Goal: Book appointment/travel/reservation

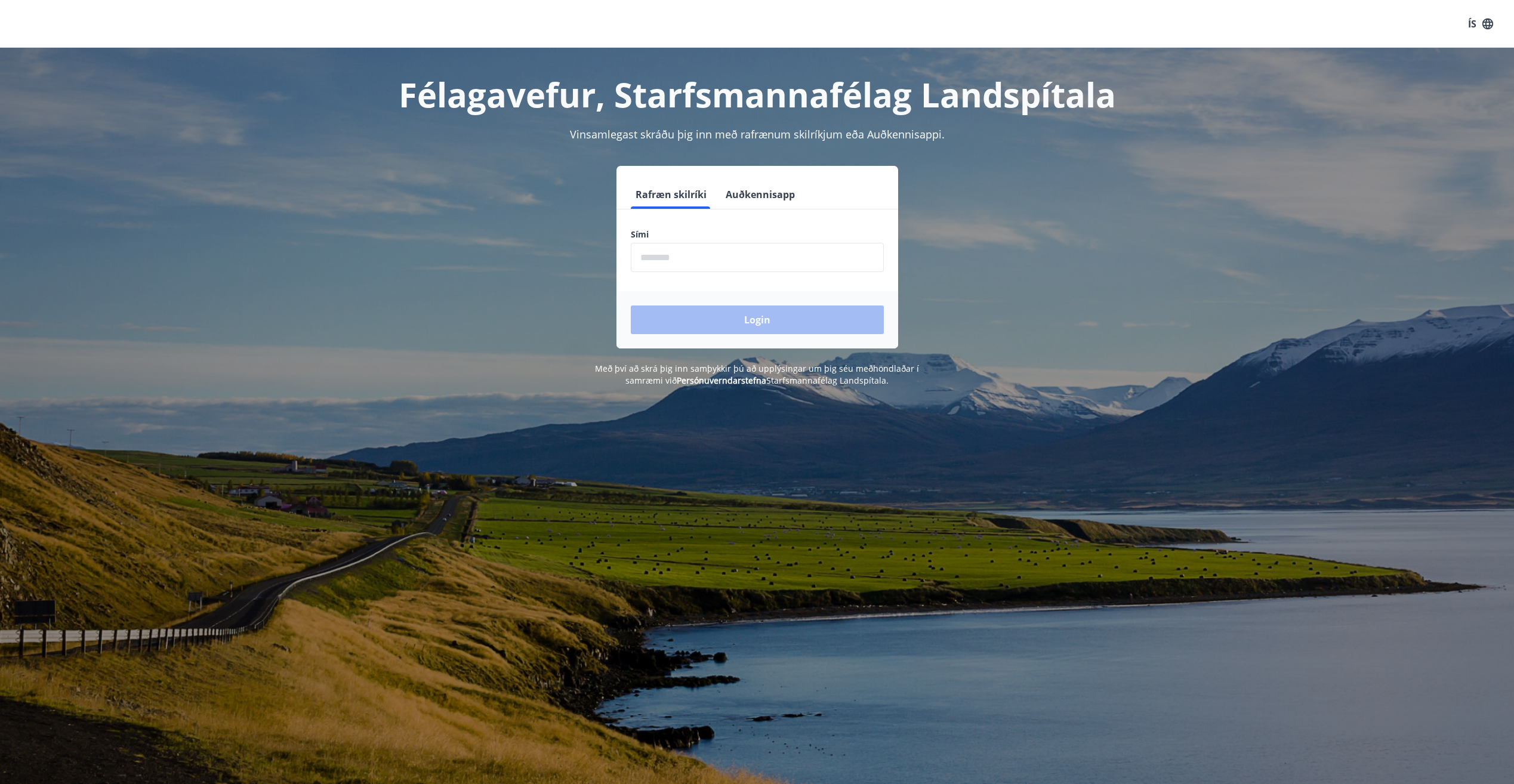
click at [695, 260] on input "phone" at bounding box center [757, 257] width 253 height 29
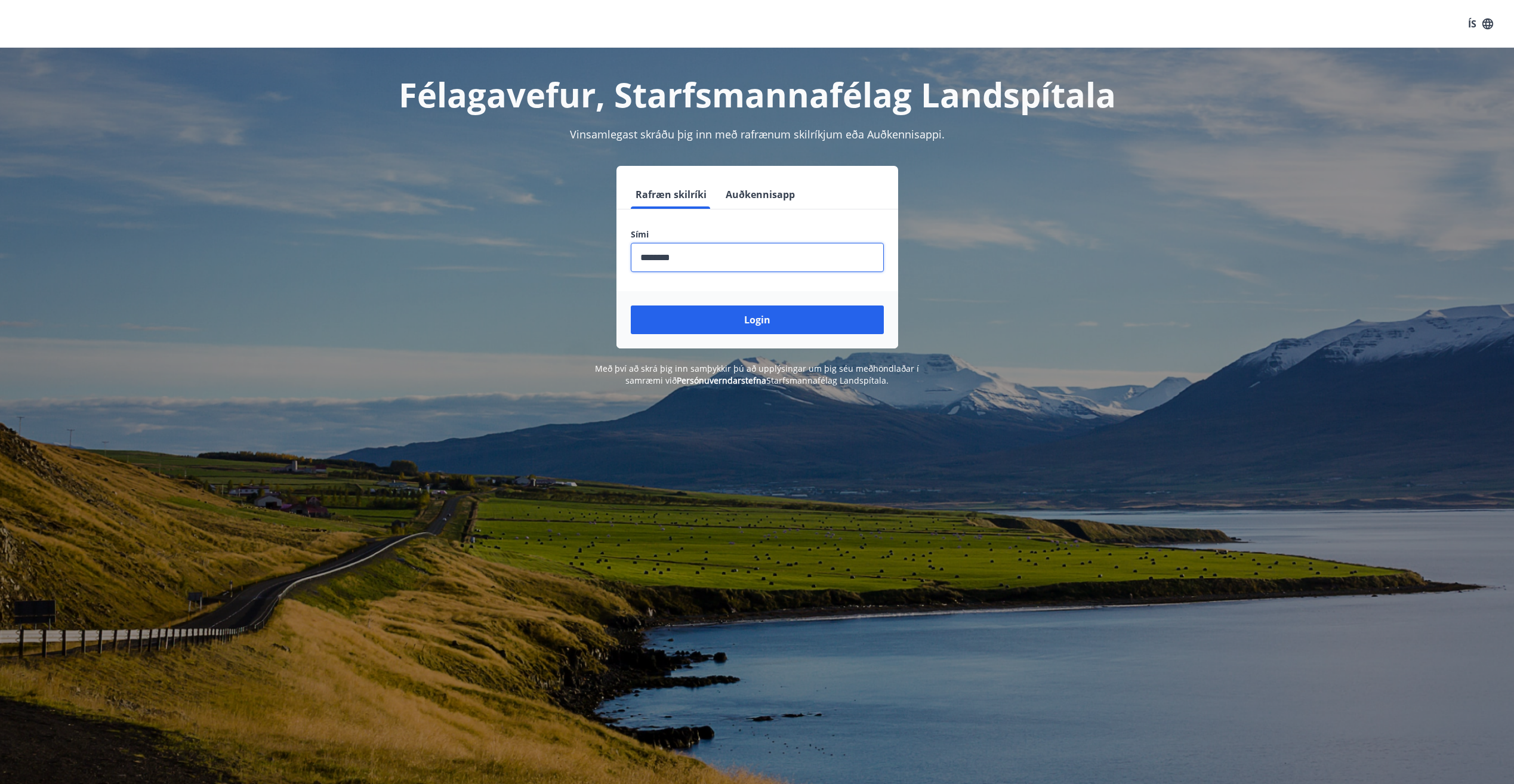
type input "********"
click at [631, 306] on button "Login" at bounding box center [757, 320] width 253 height 28
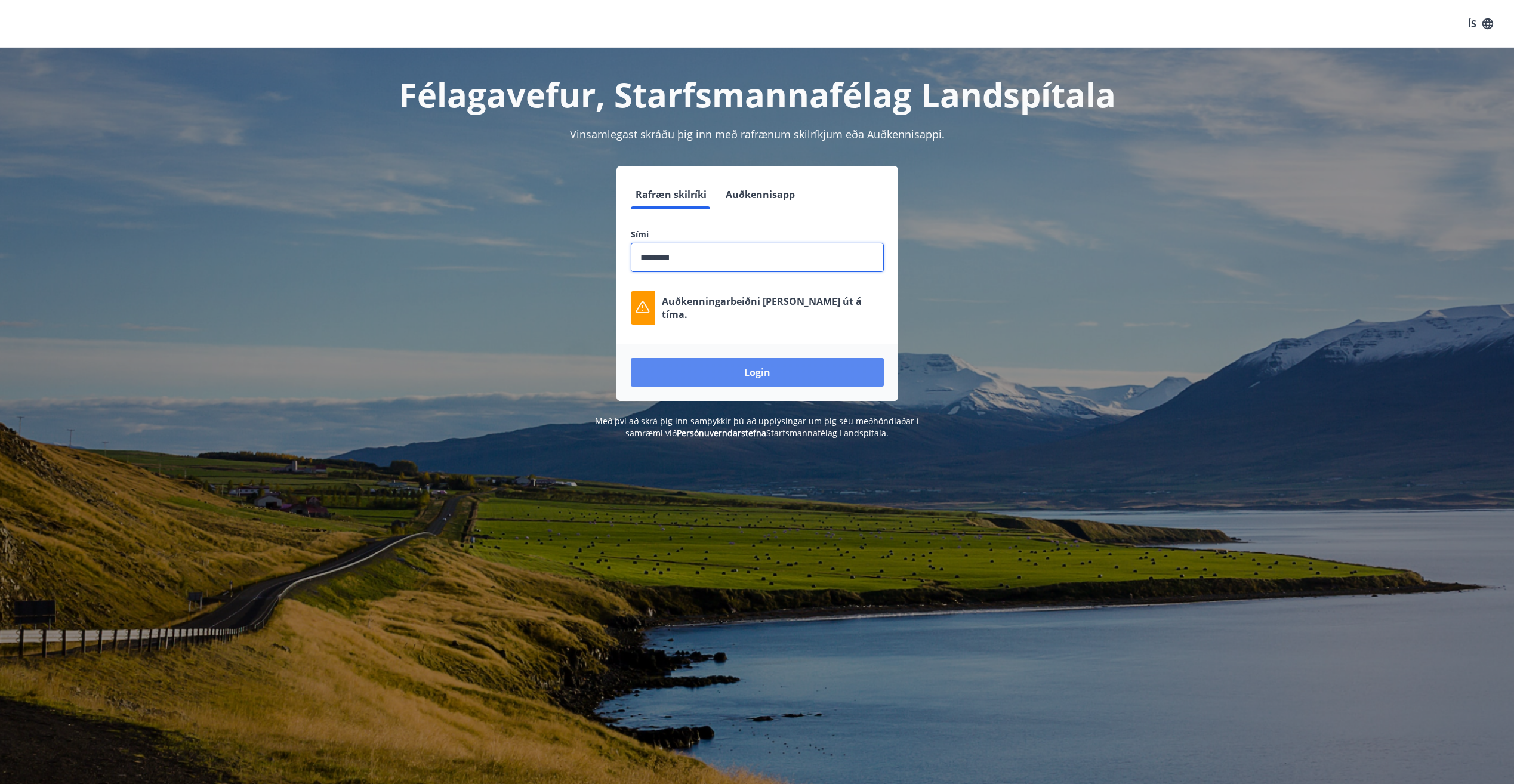
click at [748, 367] on button "Login" at bounding box center [757, 372] width 253 height 28
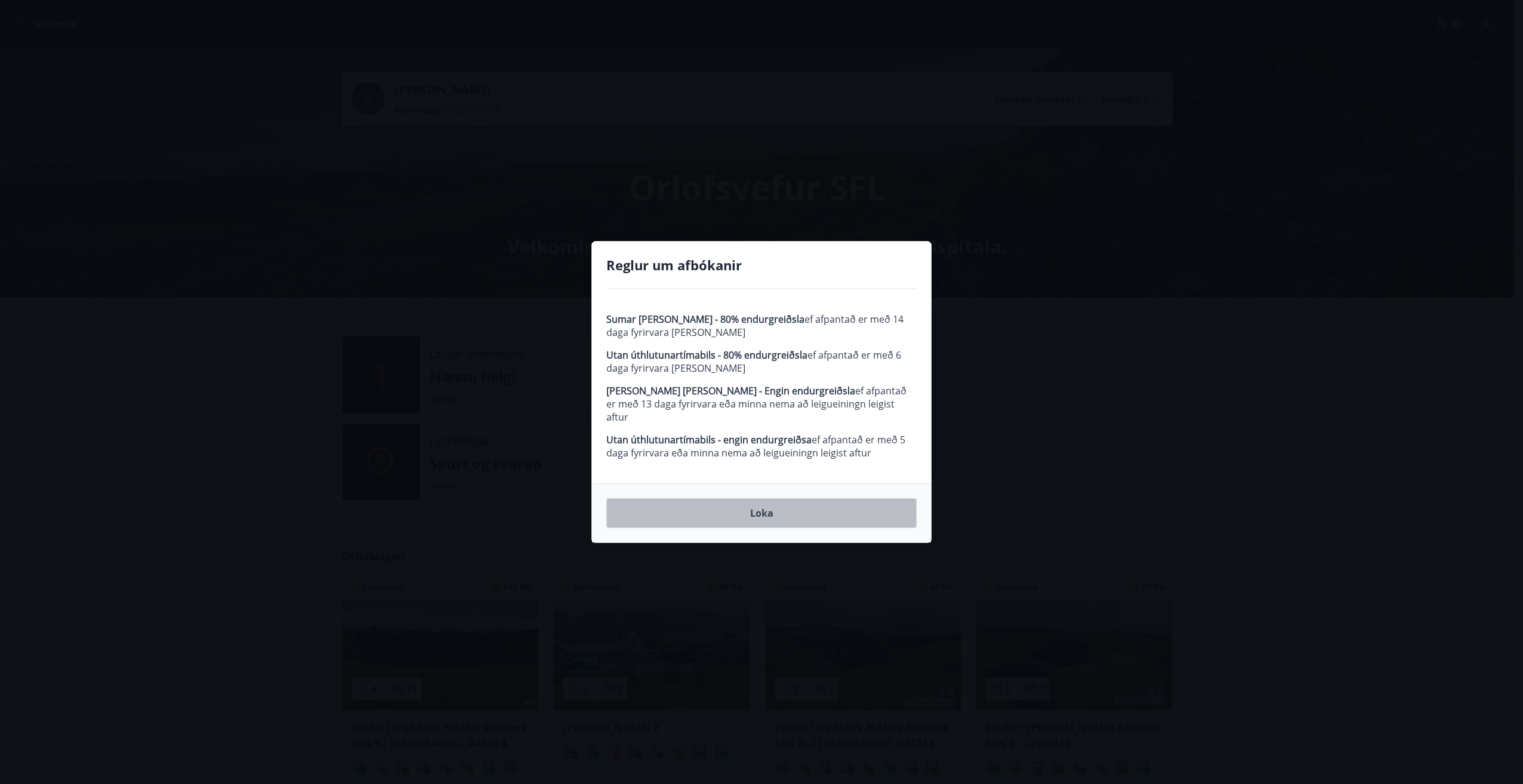
click at [771, 515] on button "Loka" at bounding box center [762, 513] width 310 height 30
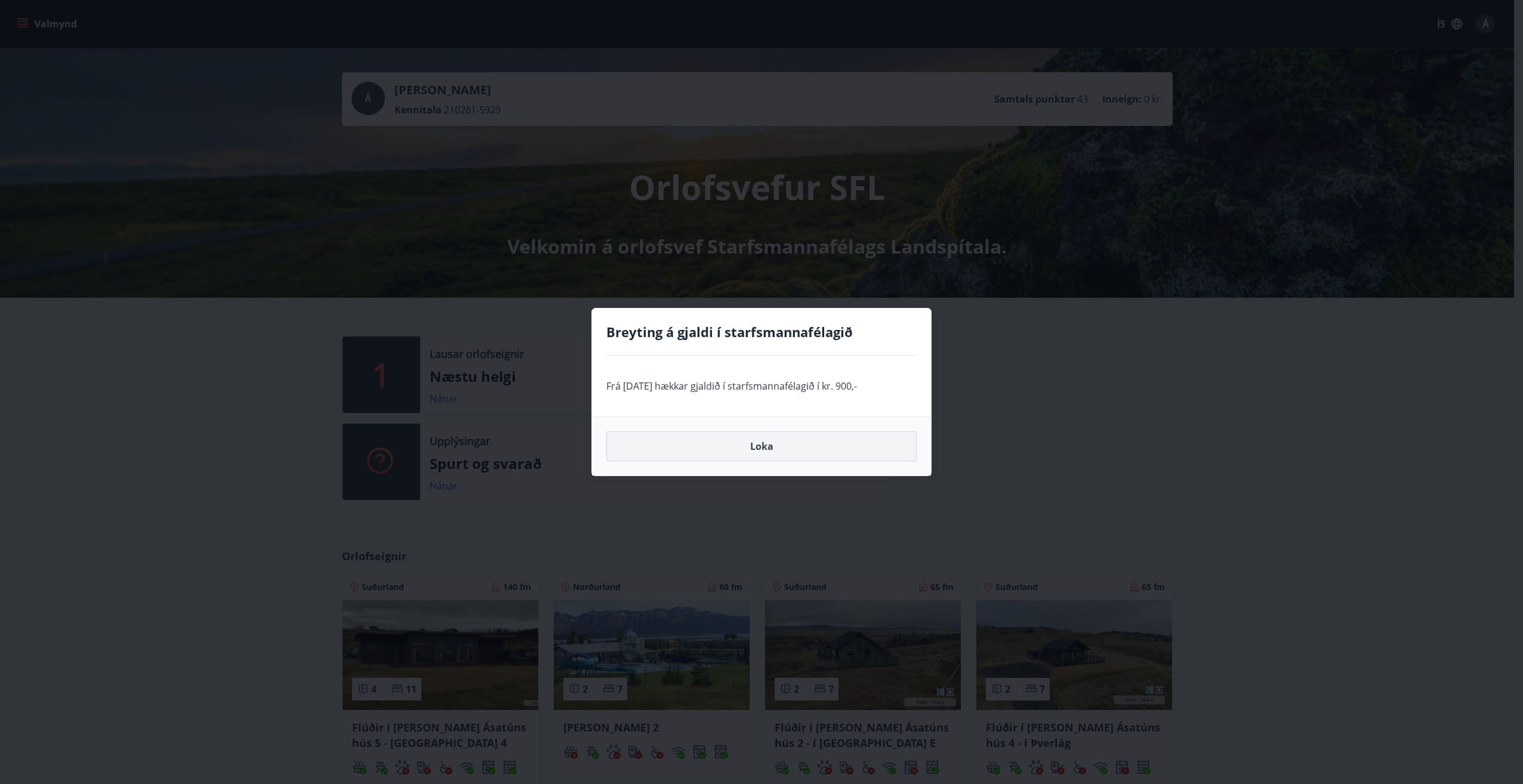
click at [758, 443] on button "Loka" at bounding box center [762, 447] width 310 height 30
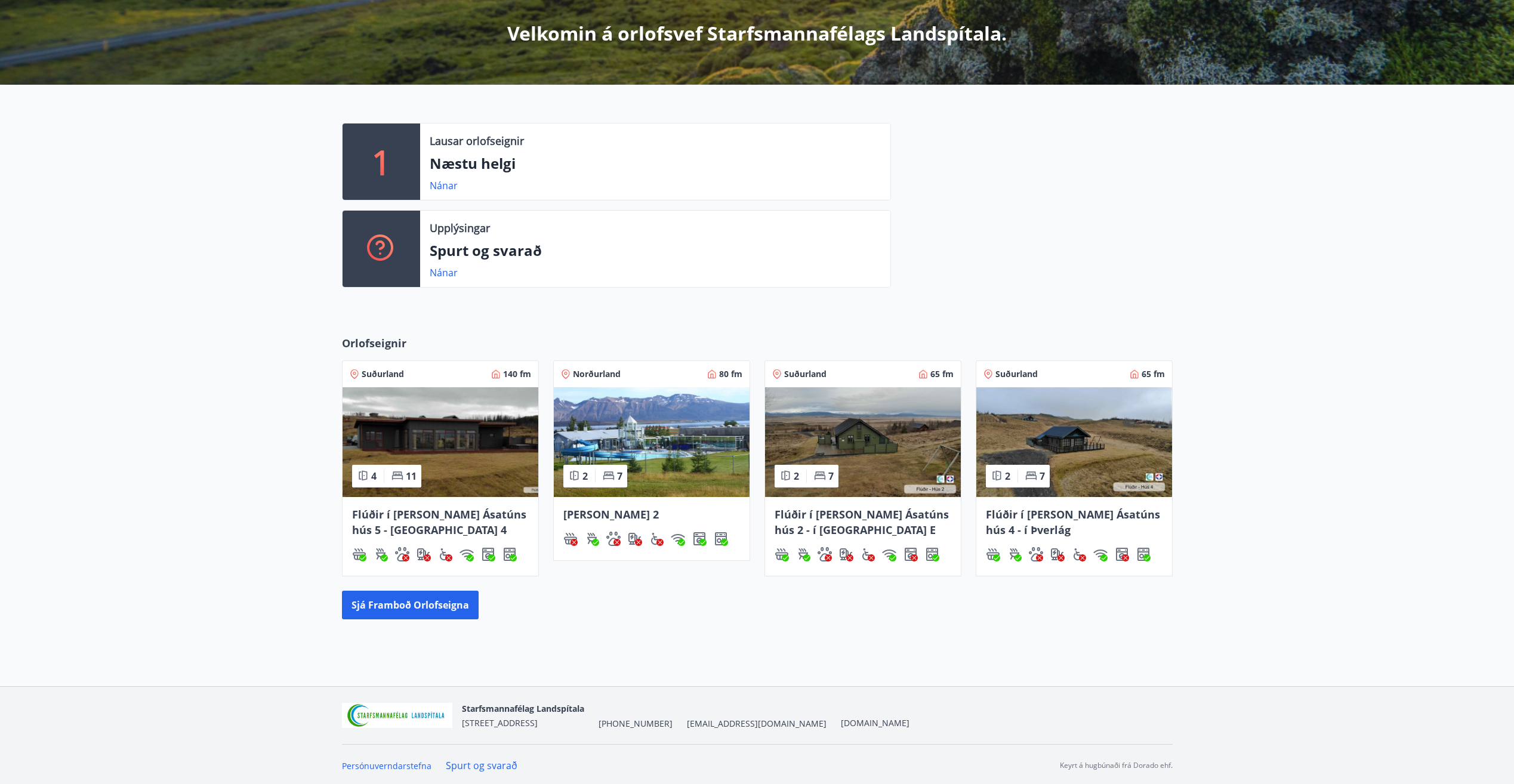
scroll to position [215, 0]
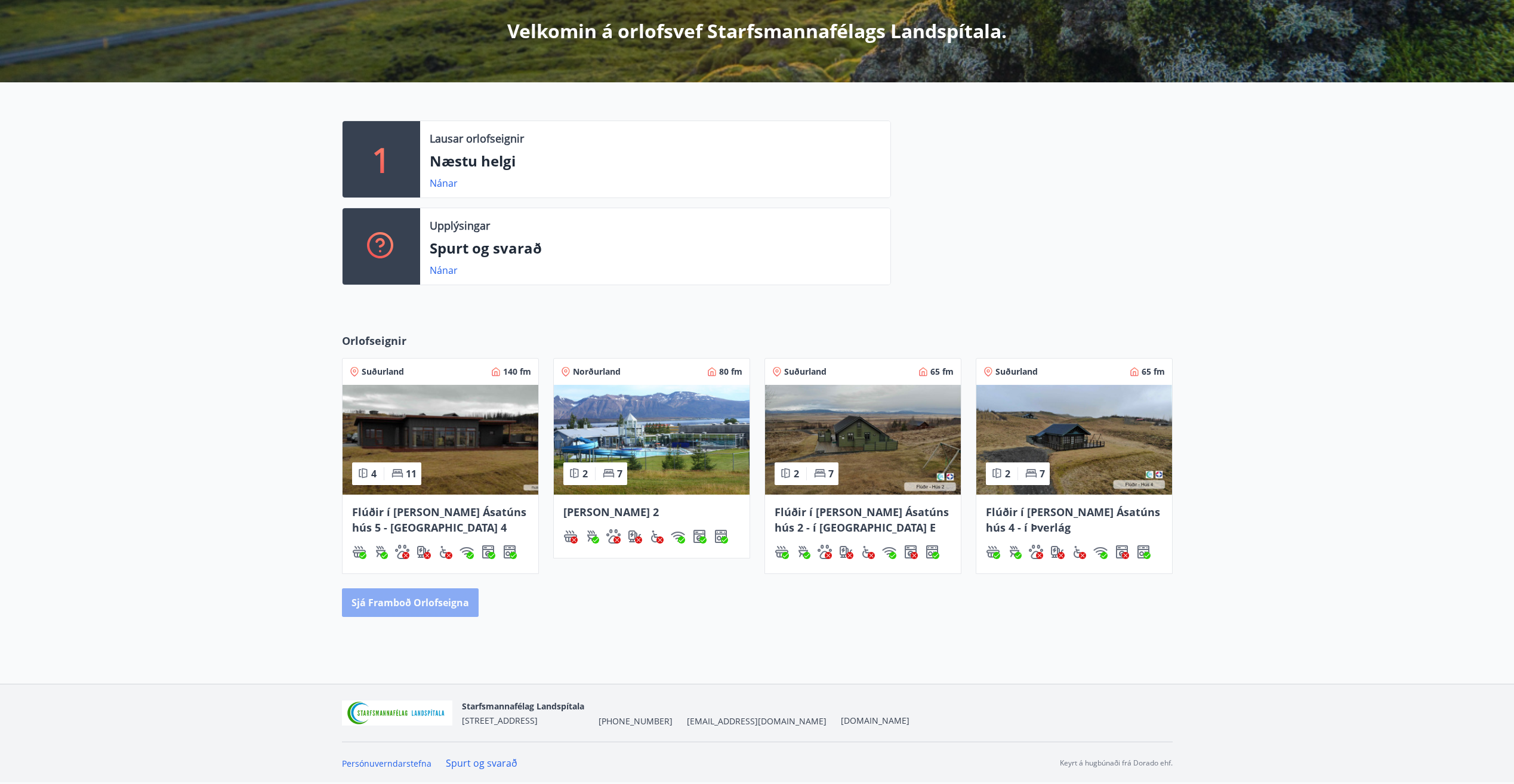
click at [447, 602] on button "Sjá framboð orlofseigna" at bounding box center [411, 602] width 137 height 28
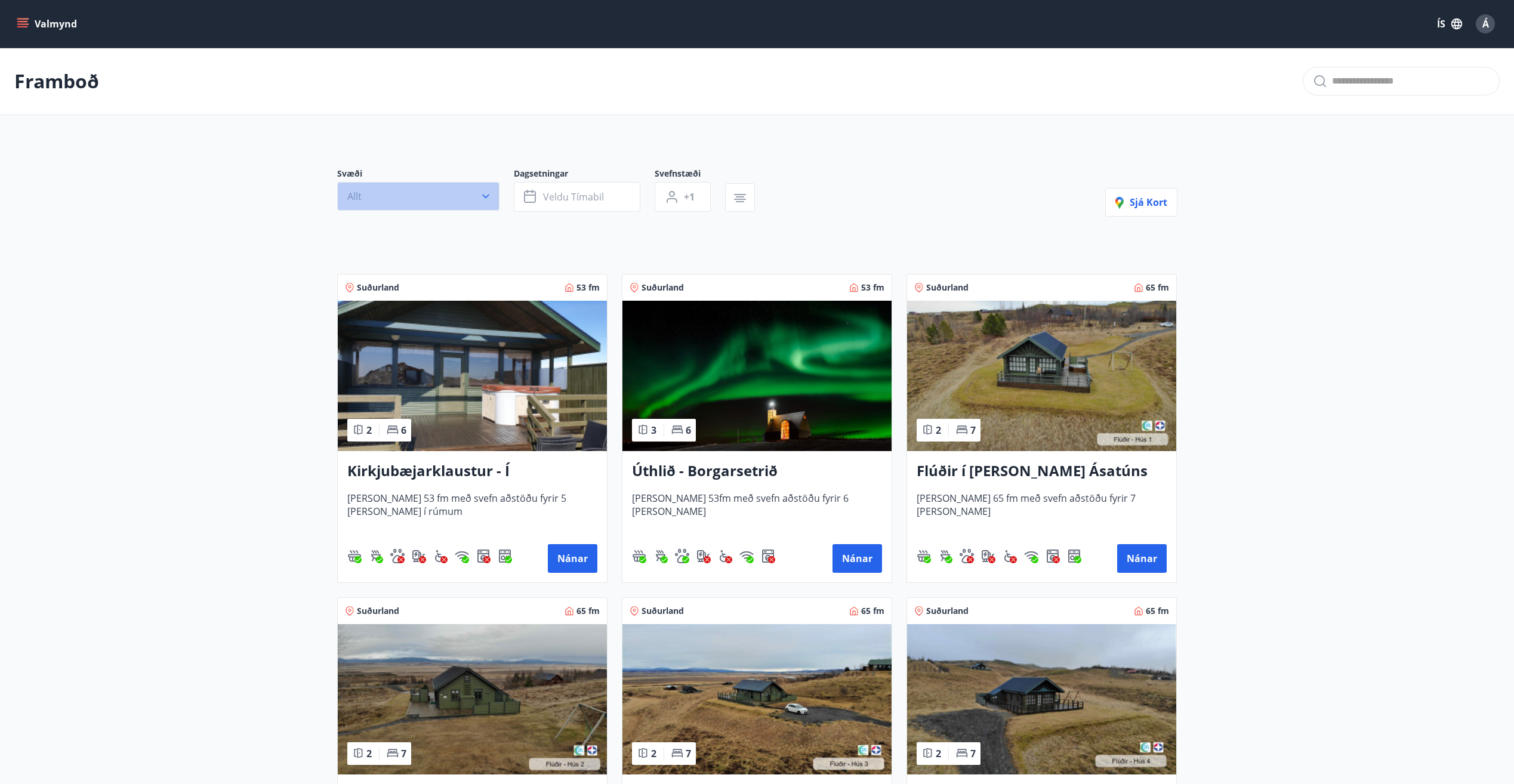
click at [449, 189] on button "Allt" at bounding box center [419, 197] width 163 height 28
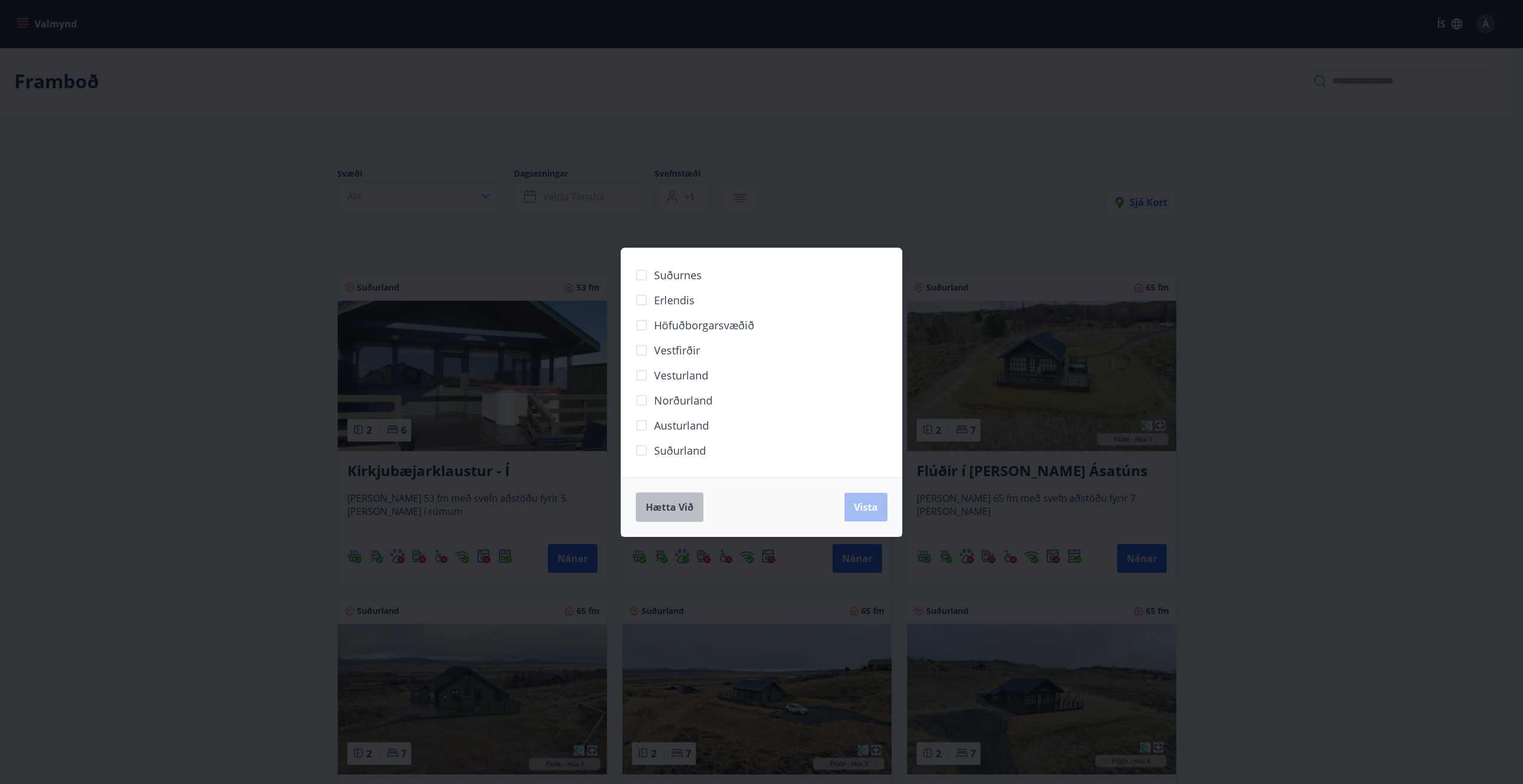
click at [693, 512] on button "Hætta við" at bounding box center [670, 507] width 68 height 30
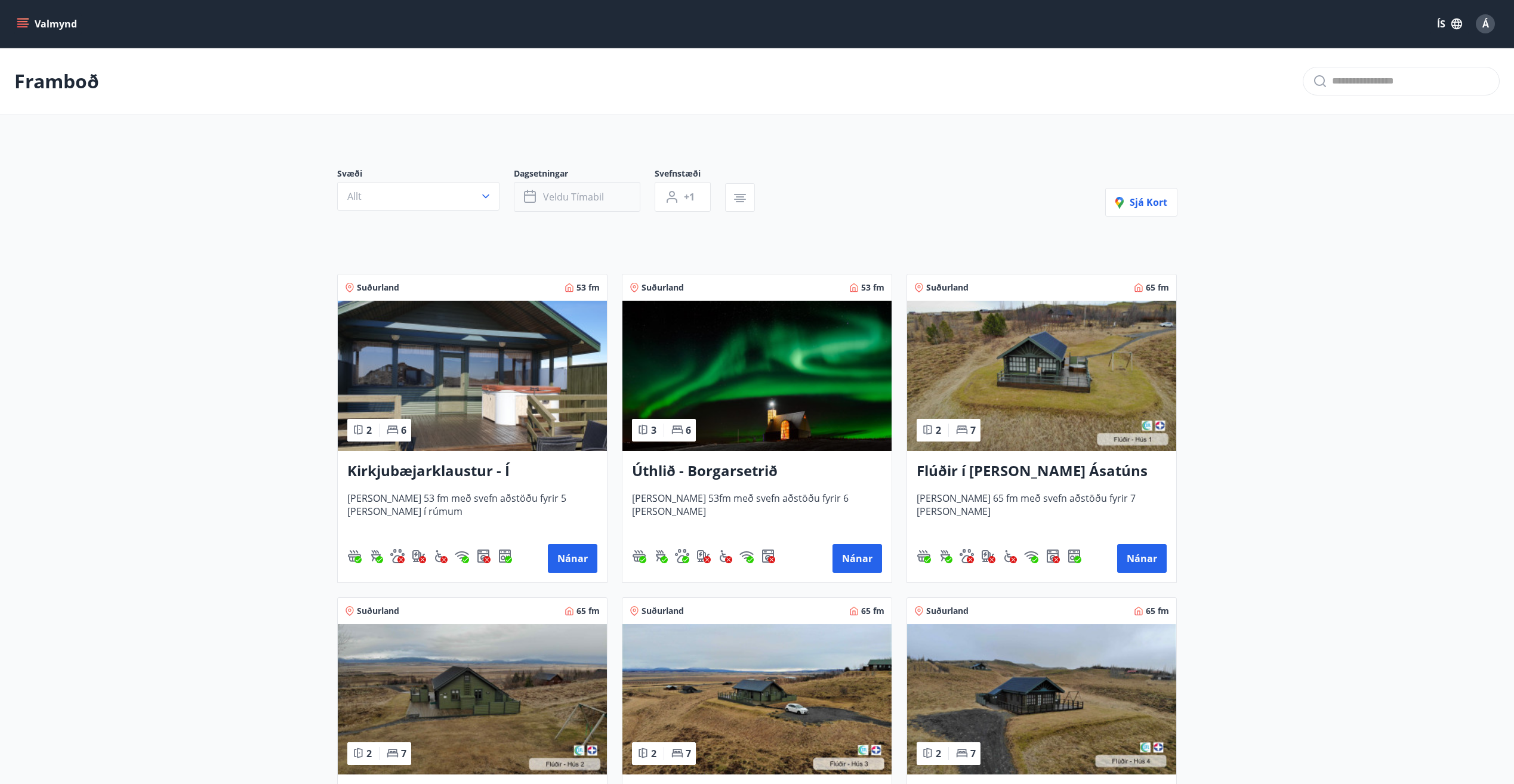
click at [535, 184] on button "Veldu tímabil" at bounding box center [577, 197] width 127 height 30
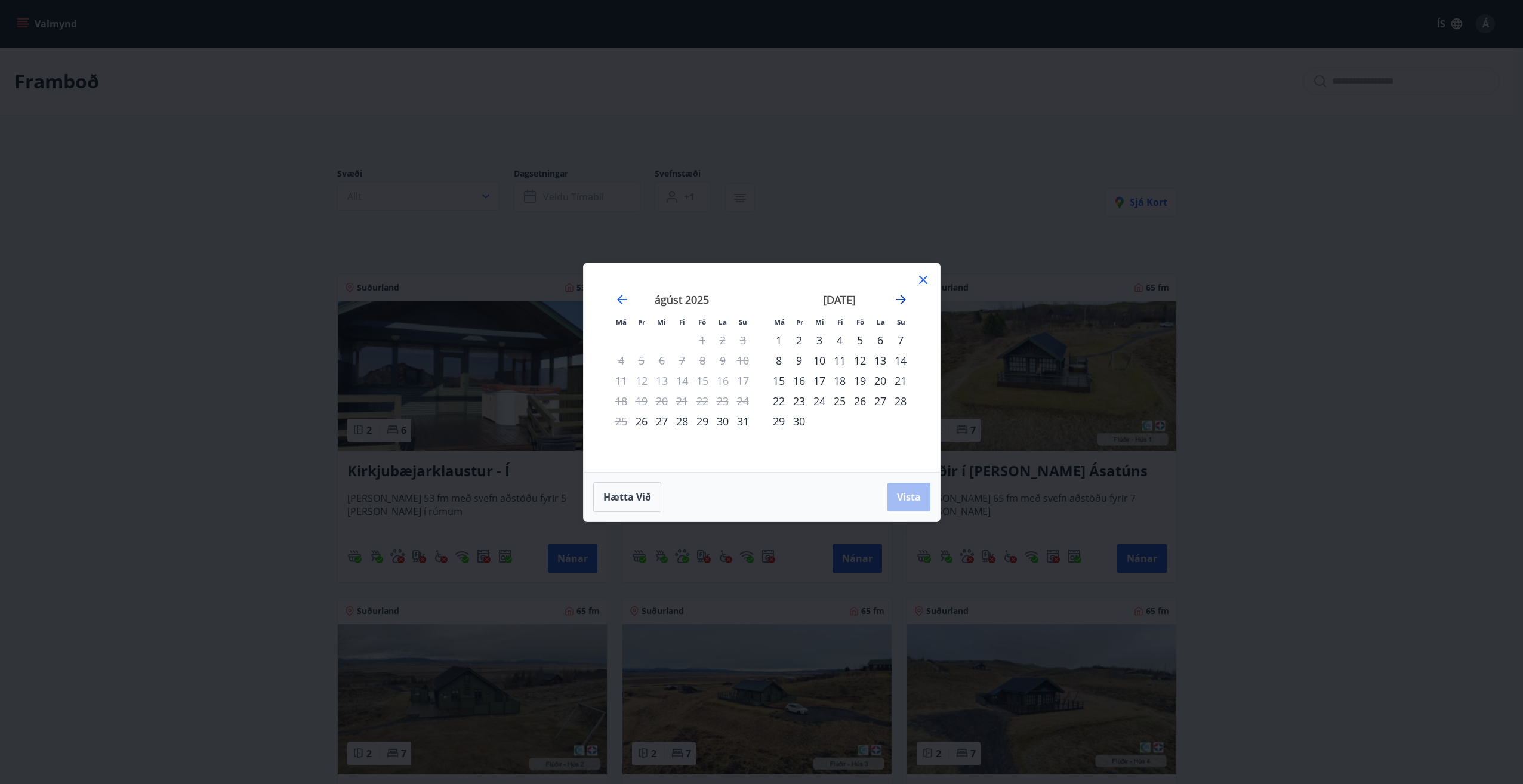
click at [904, 299] on icon "Move forward to switch to the next month." at bounding box center [901, 300] width 9 height 9
click at [901, 301] on icon "Move forward to switch to the next month." at bounding box center [901, 299] width 14 height 14
click at [708, 403] on div "24" at bounding box center [702, 401] width 20 height 20
click at [646, 421] on div "28" at bounding box center [642, 421] width 20 height 20
click at [918, 506] on button "Vista" at bounding box center [908, 497] width 43 height 28
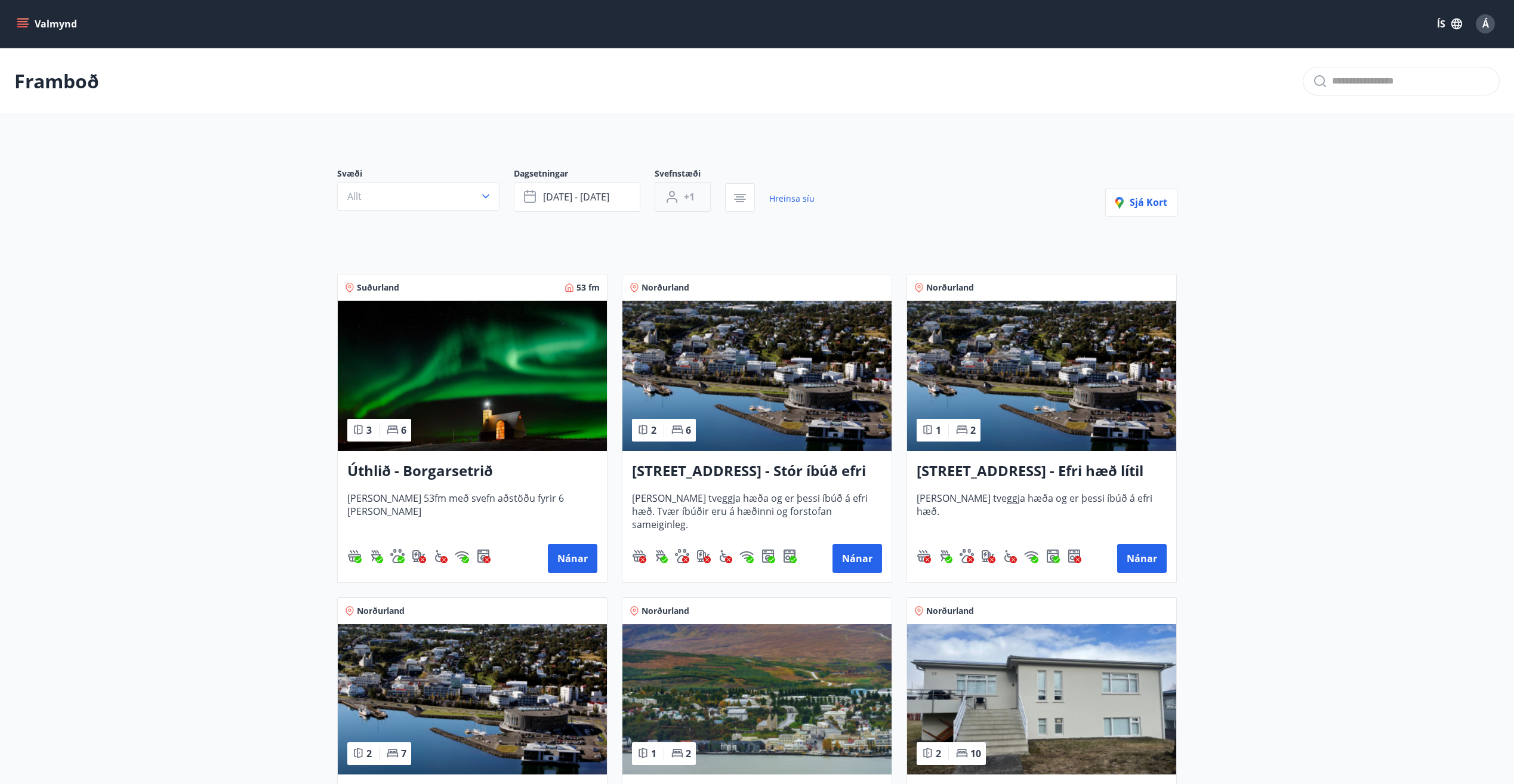
click at [701, 198] on button "+1" at bounding box center [682, 197] width 56 height 30
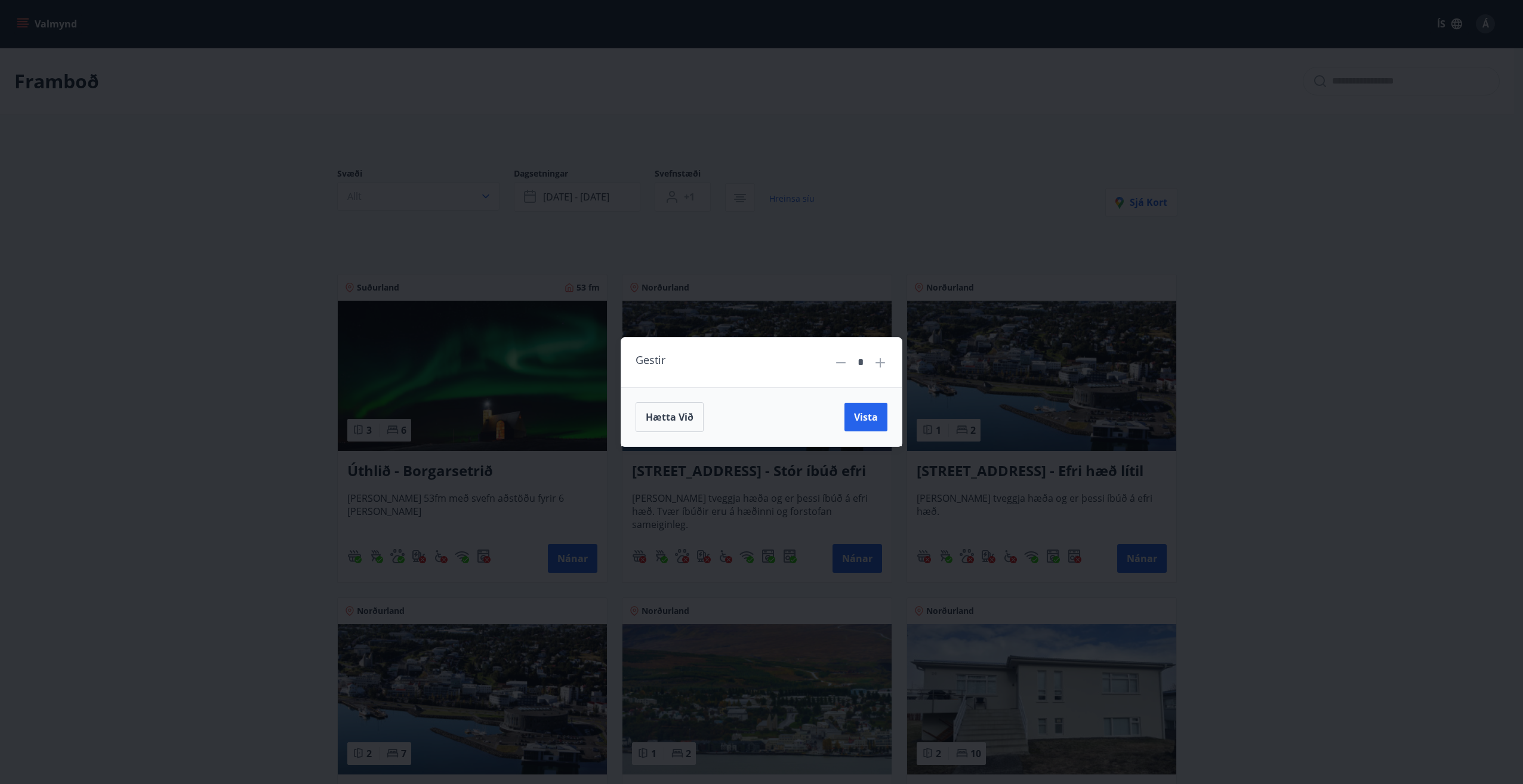
click at [879, 361] on icon at bounding box center [880, 363] width 14 height 14
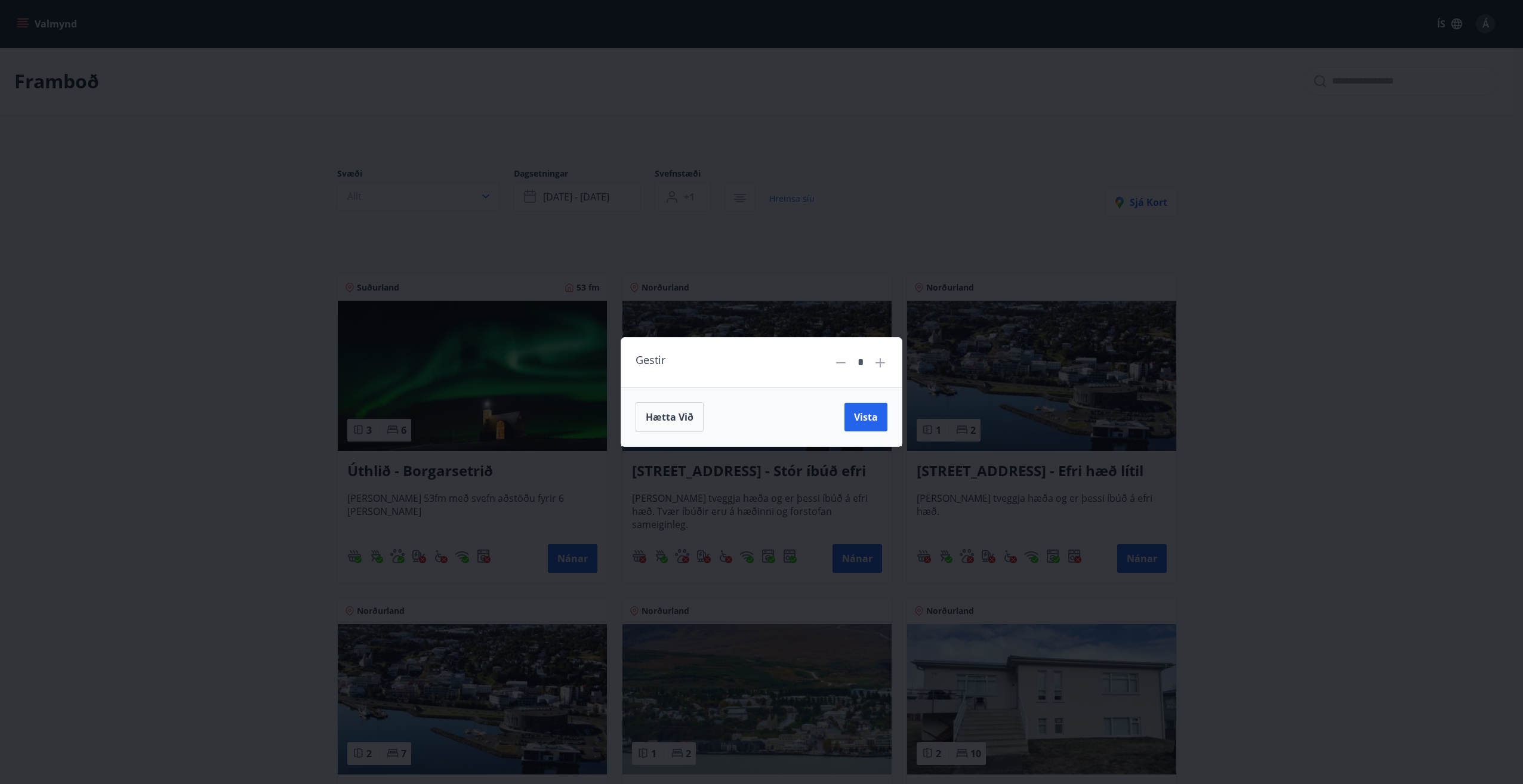
click at [879, 361] on icon at bounding box center [880, 363] width 14 height 14
click at [859, 412] on span "Vista" at bounding box center [866, 417] width 24 height 13
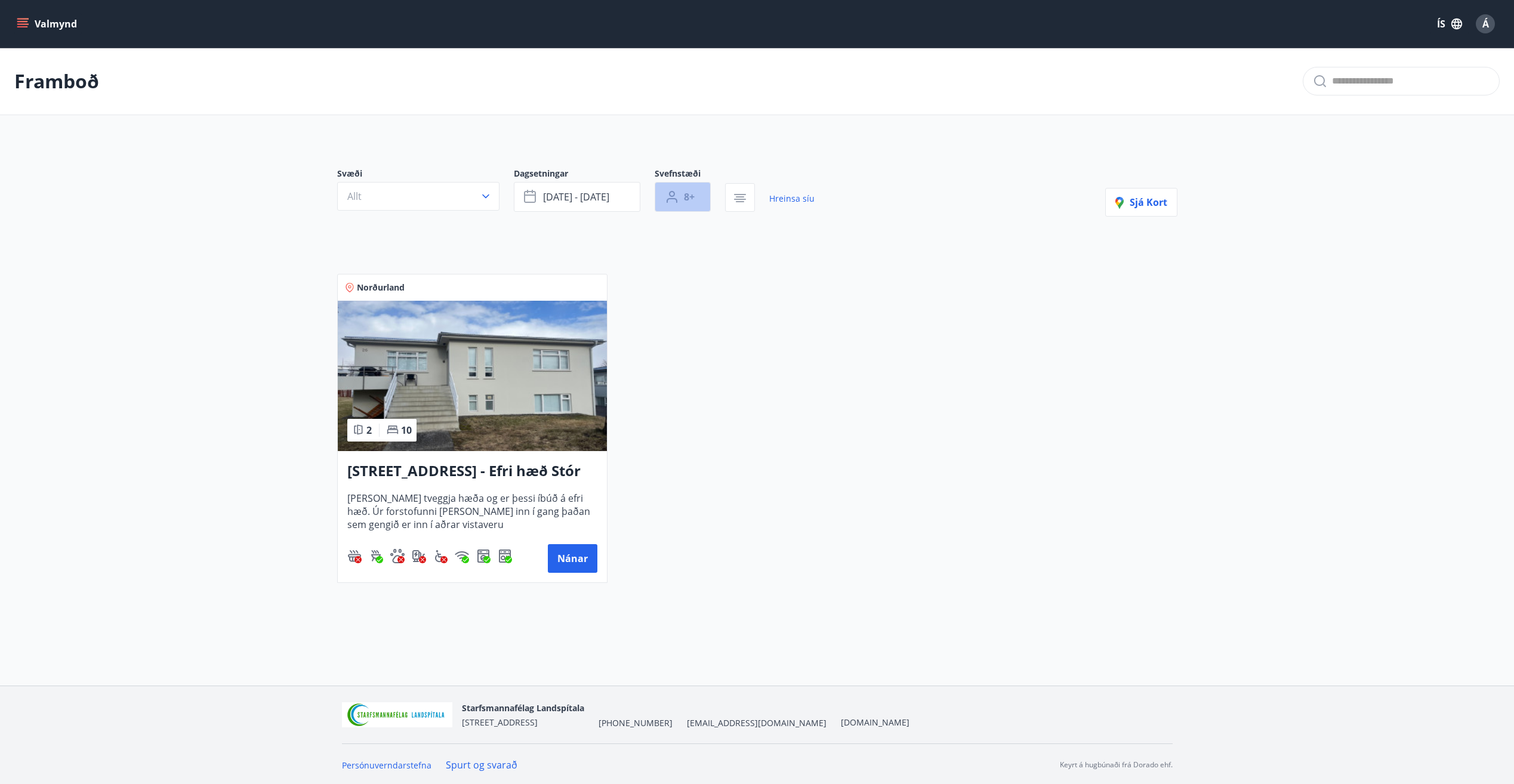
click at [682, 198] on button "8+" at bounding box center [682, 197] width 56 height 30
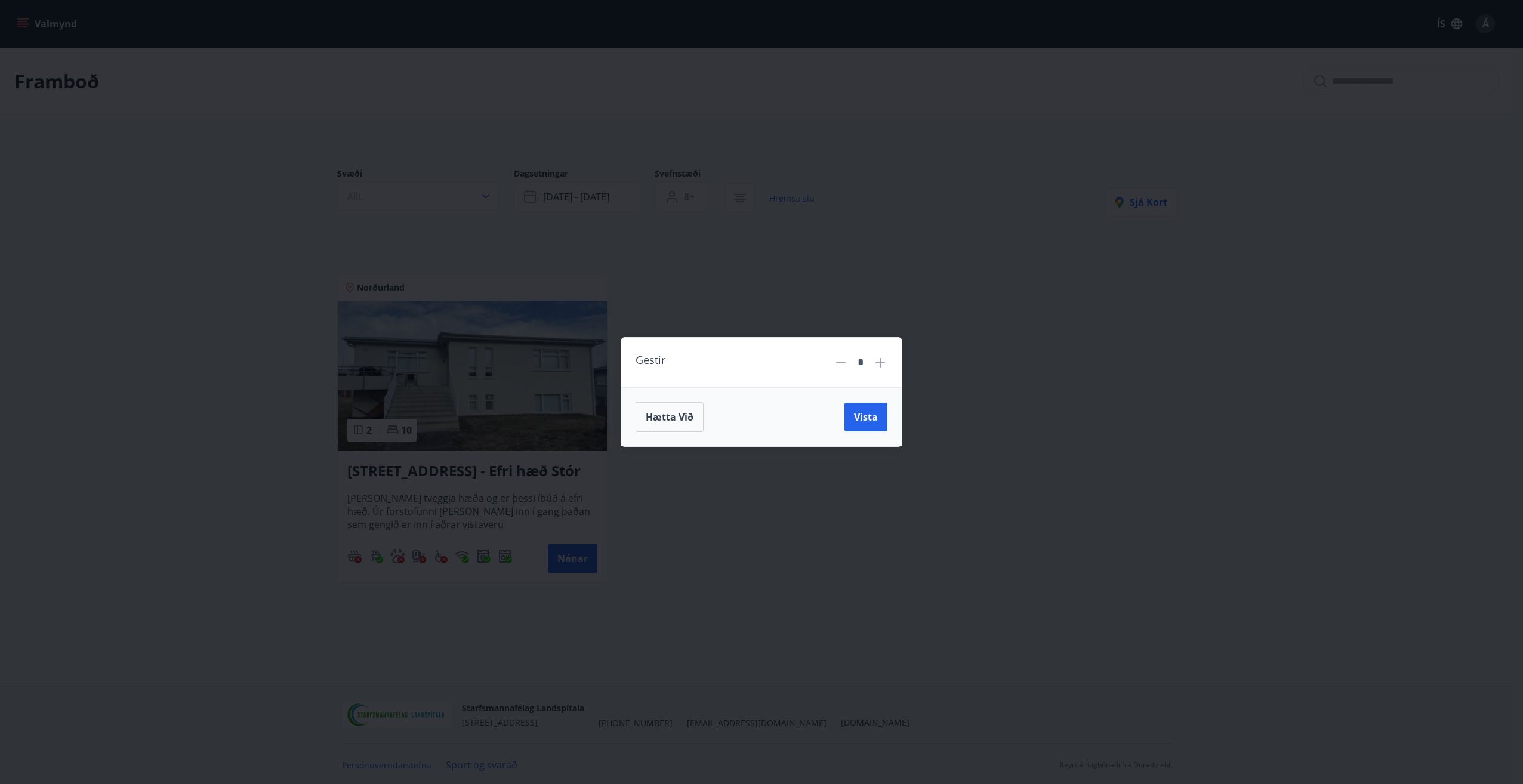
click at [842, 362] on icon at bounding box center [840, 363] width 14 height 14
type input "*"
drag, startPoint x: 864, startPoint y: 409, endPoint x: 873, endPoint y: 491, distance: 82.5
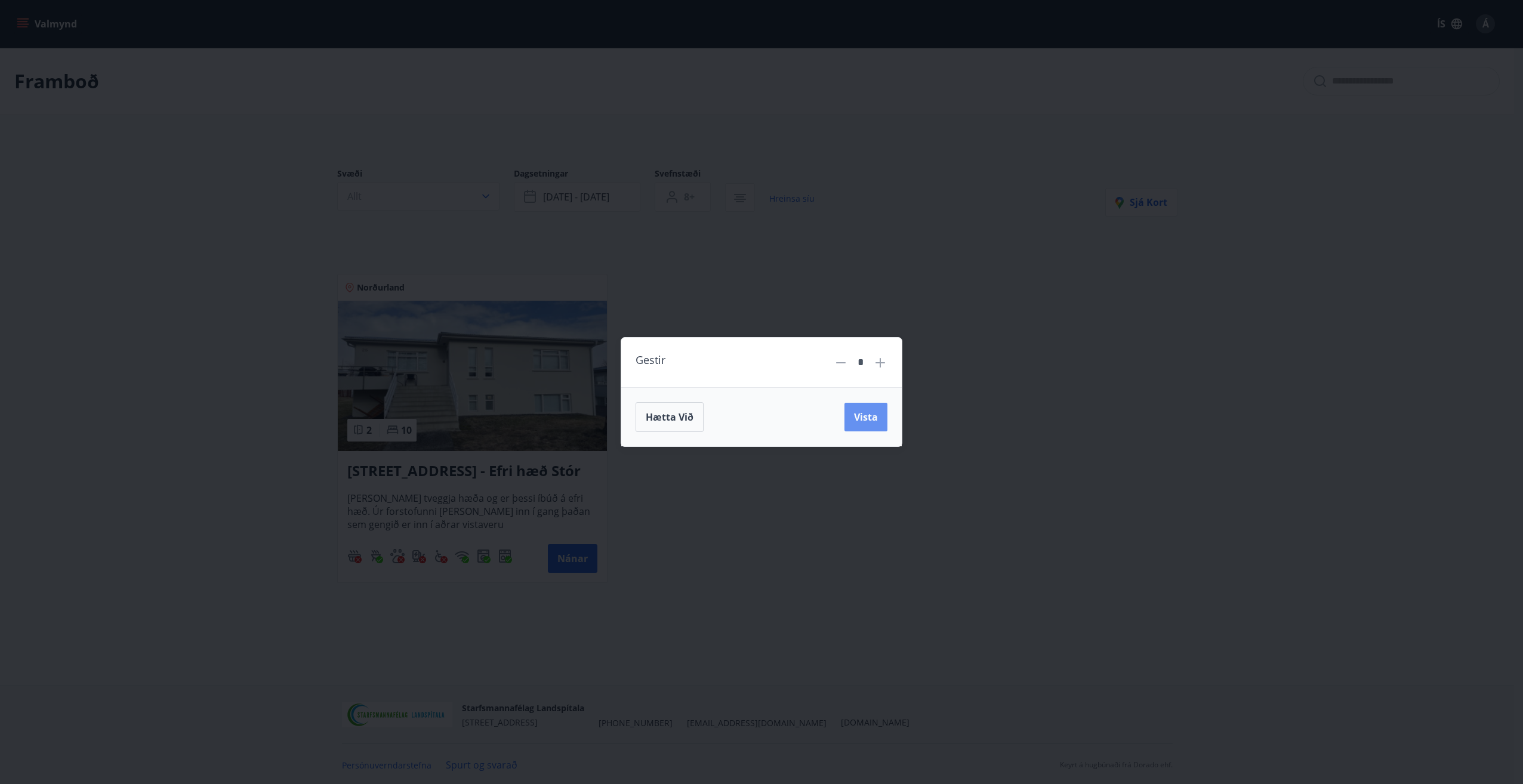
click at [864, 409] on button "Vista" at bounding box center [866, 417] width 43 height 28
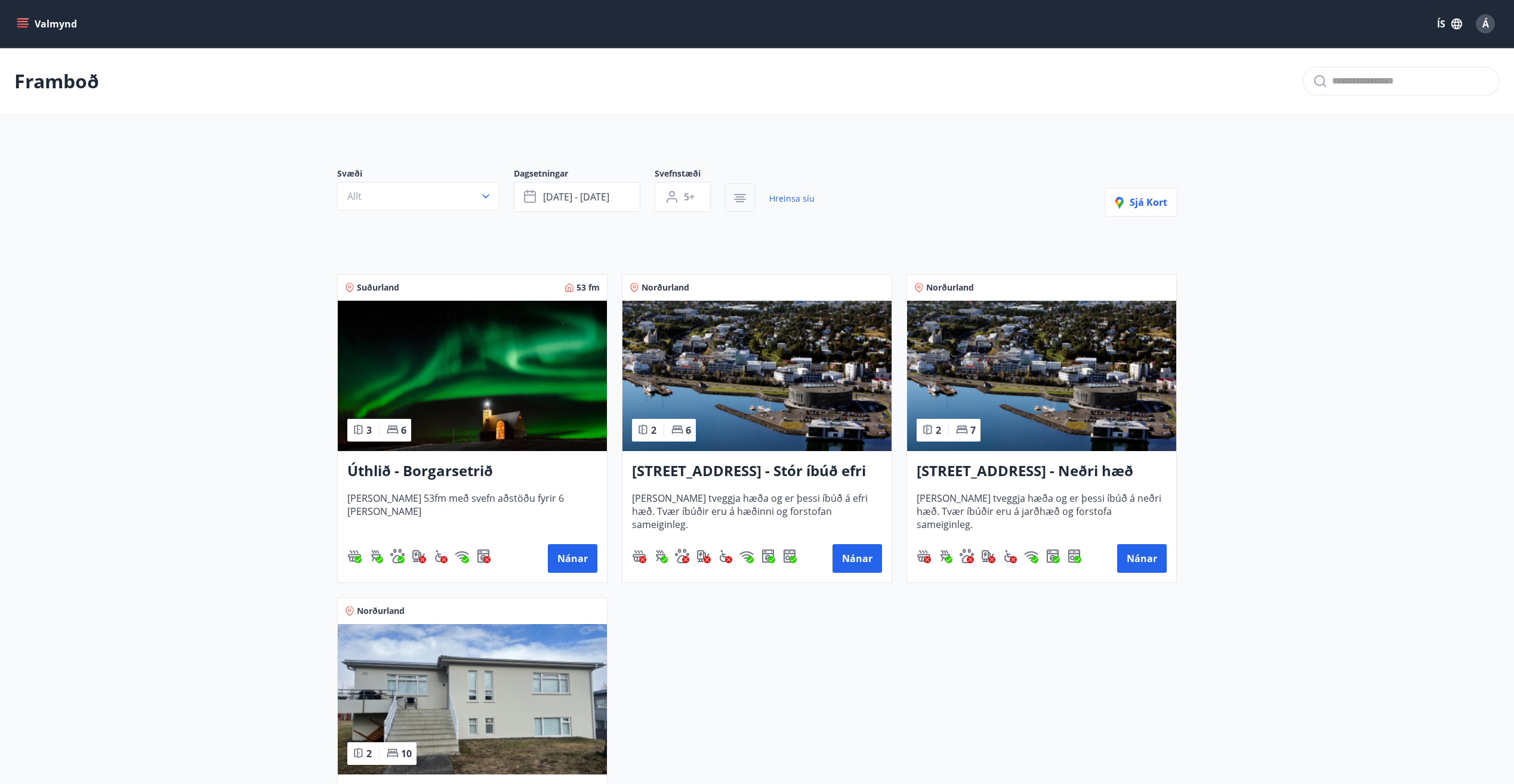
click at [737, 194] on icon "button" at bounding box center [740, 194] width 12 height 1
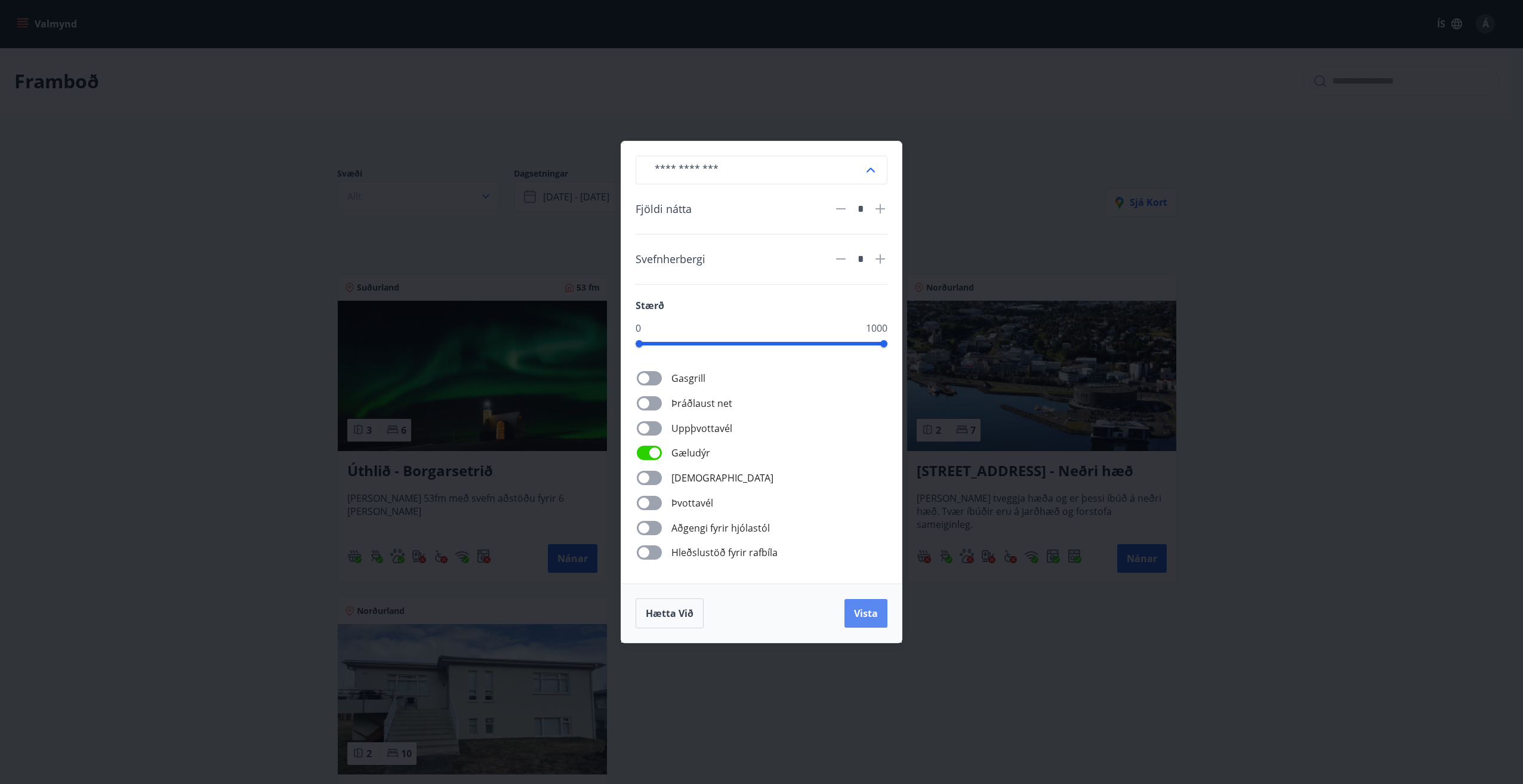
click at [880, 615] on button "Vista" at bounding box center [866, 613] width 43 height 28
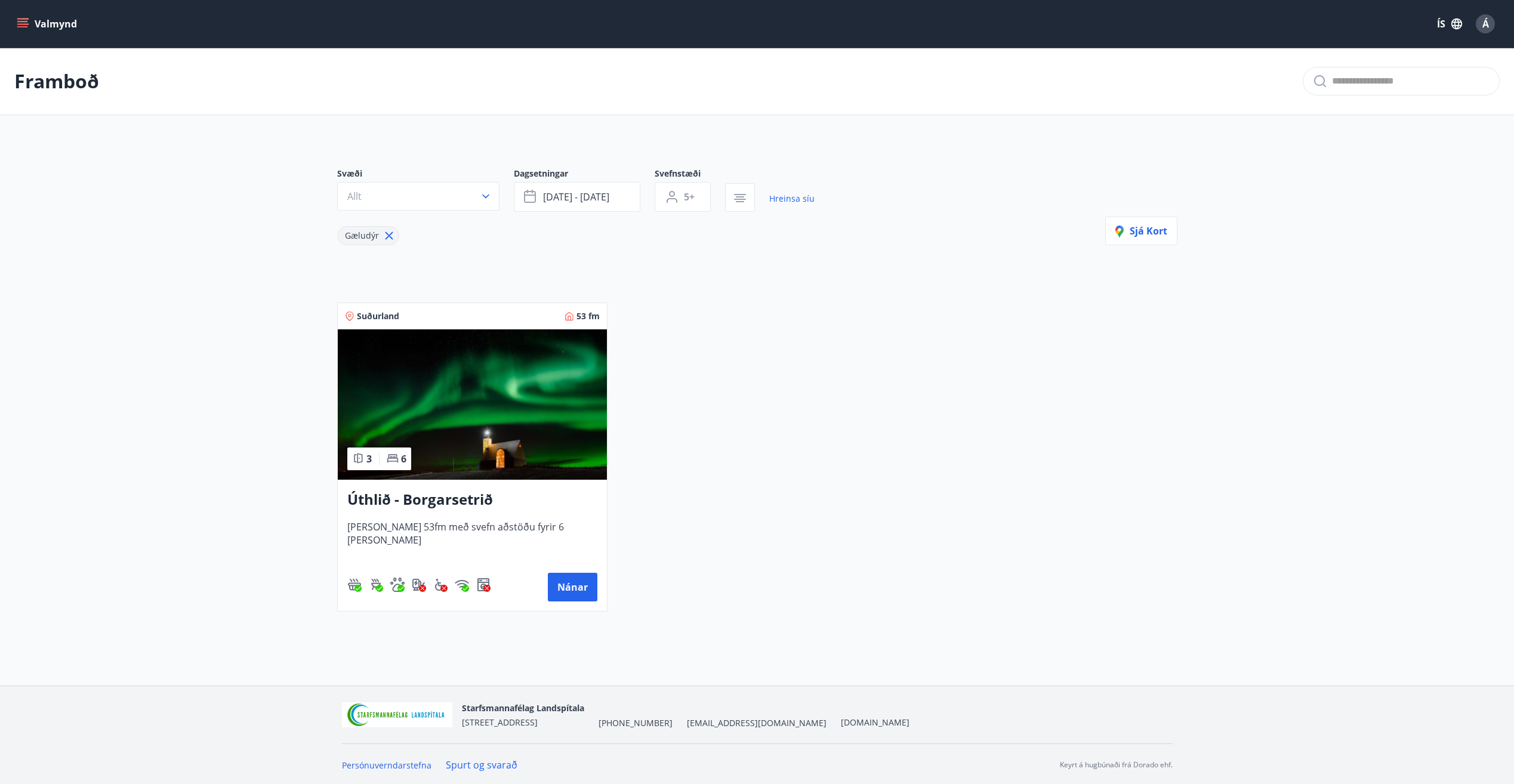
click at [499, 405] on img at bounding box center [472, 405] width 269 height 150
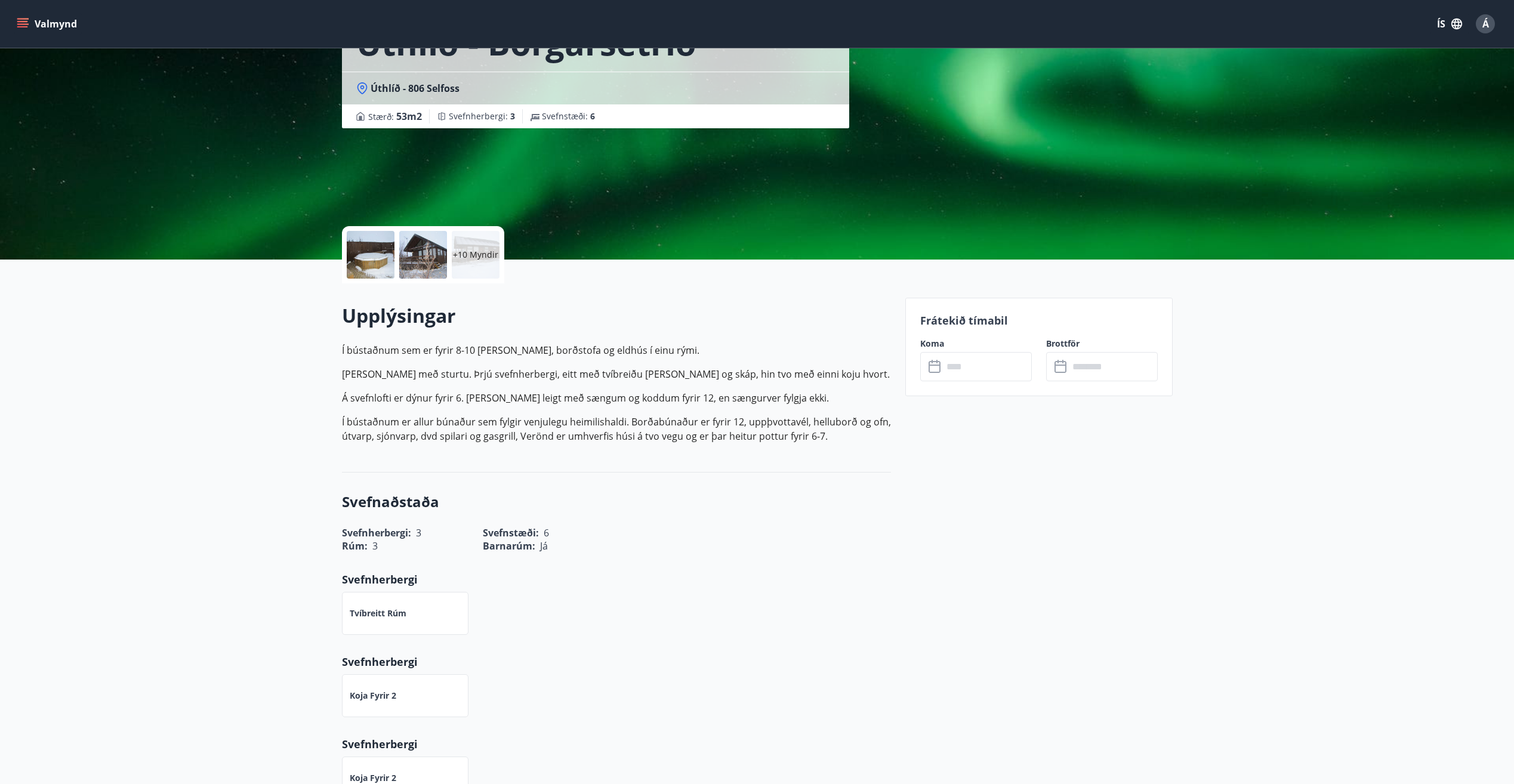
scroll to position [119, 0]
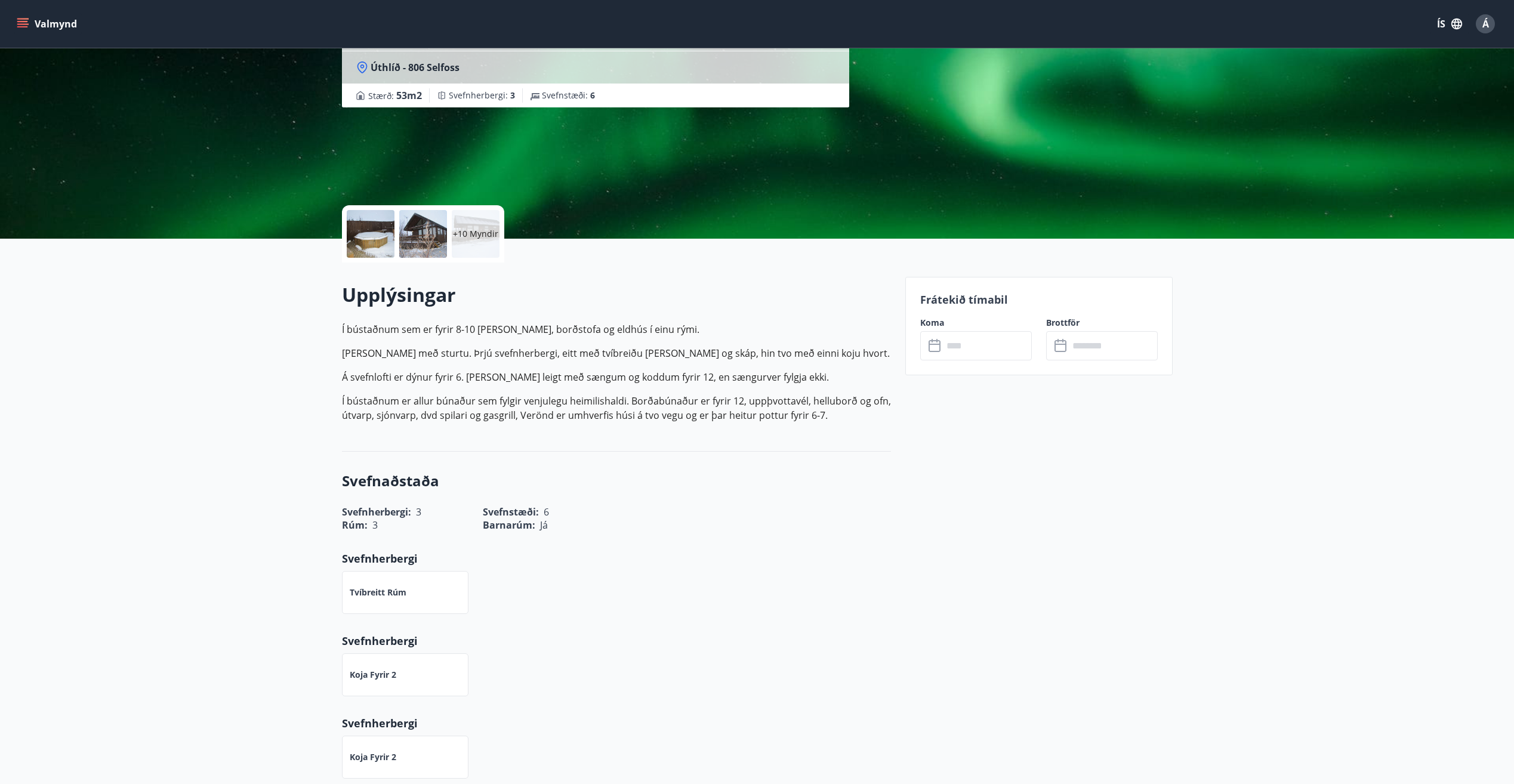
click at [972, 347] on input "text" at bounding box center [987, 346] width 89 height 29
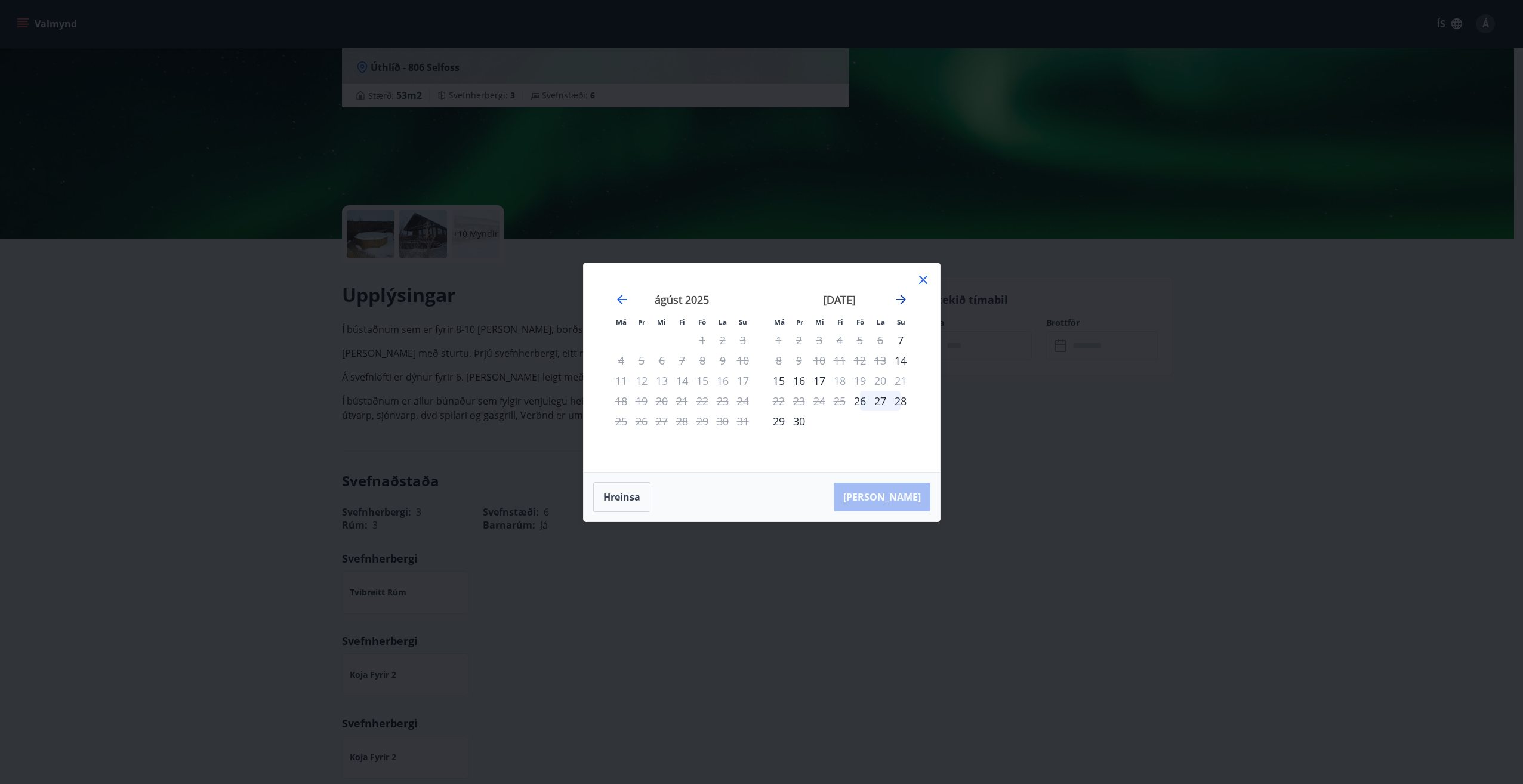
click at [902, 302] on icon "Move forward to switch to the next month." at bounding box center [901, 300] width 9 height 9
click at [902, 297] on icon "Move forward to switch to the next month." at bounding box center [901, 300] width 9 height 9
click at [922, 281] on icon at bounding box center [923, 280] width 8 height 8
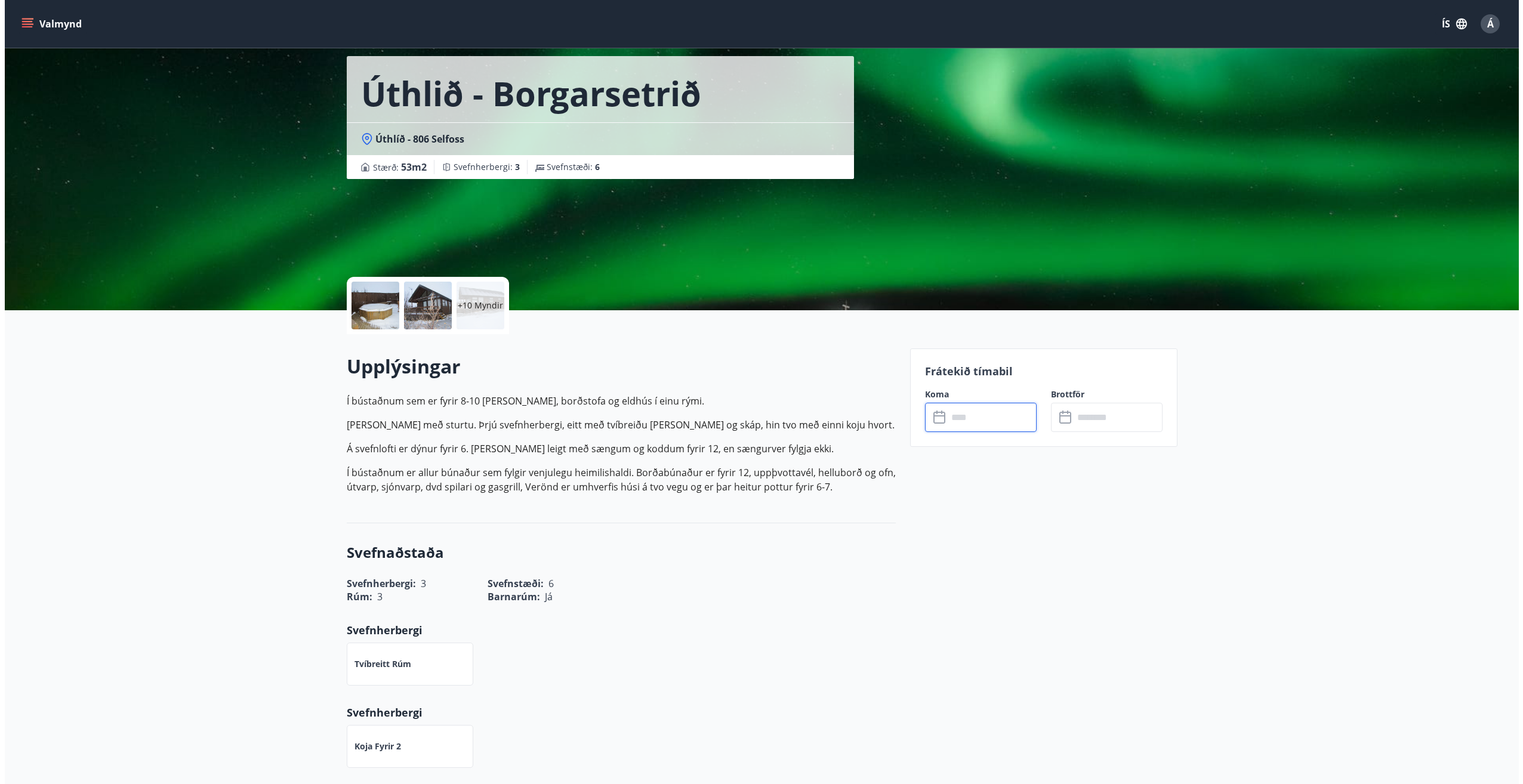
scroll to position [0, 0]
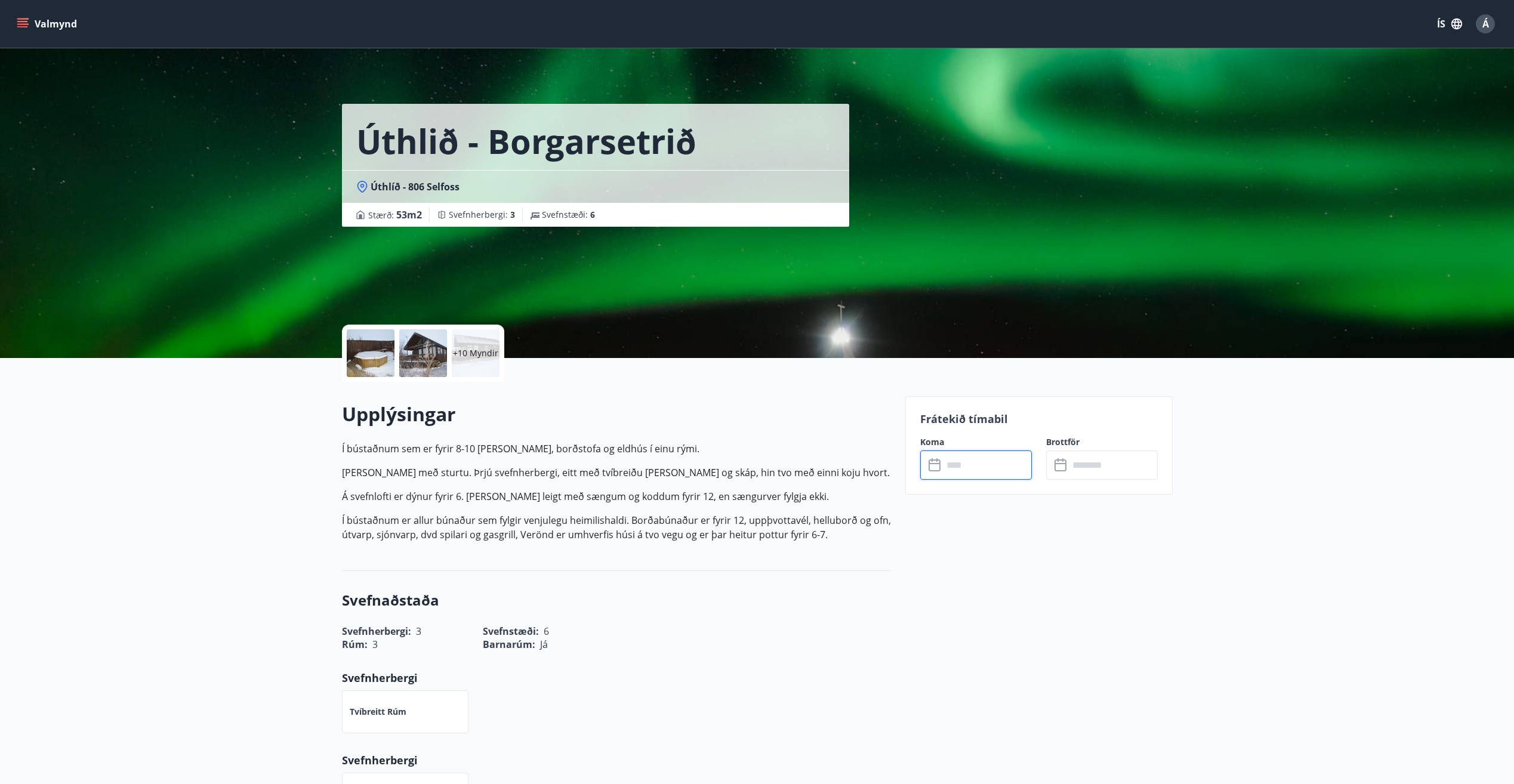
click at [381, 356] on div at bounding box center [371, 353] width 47 height 47
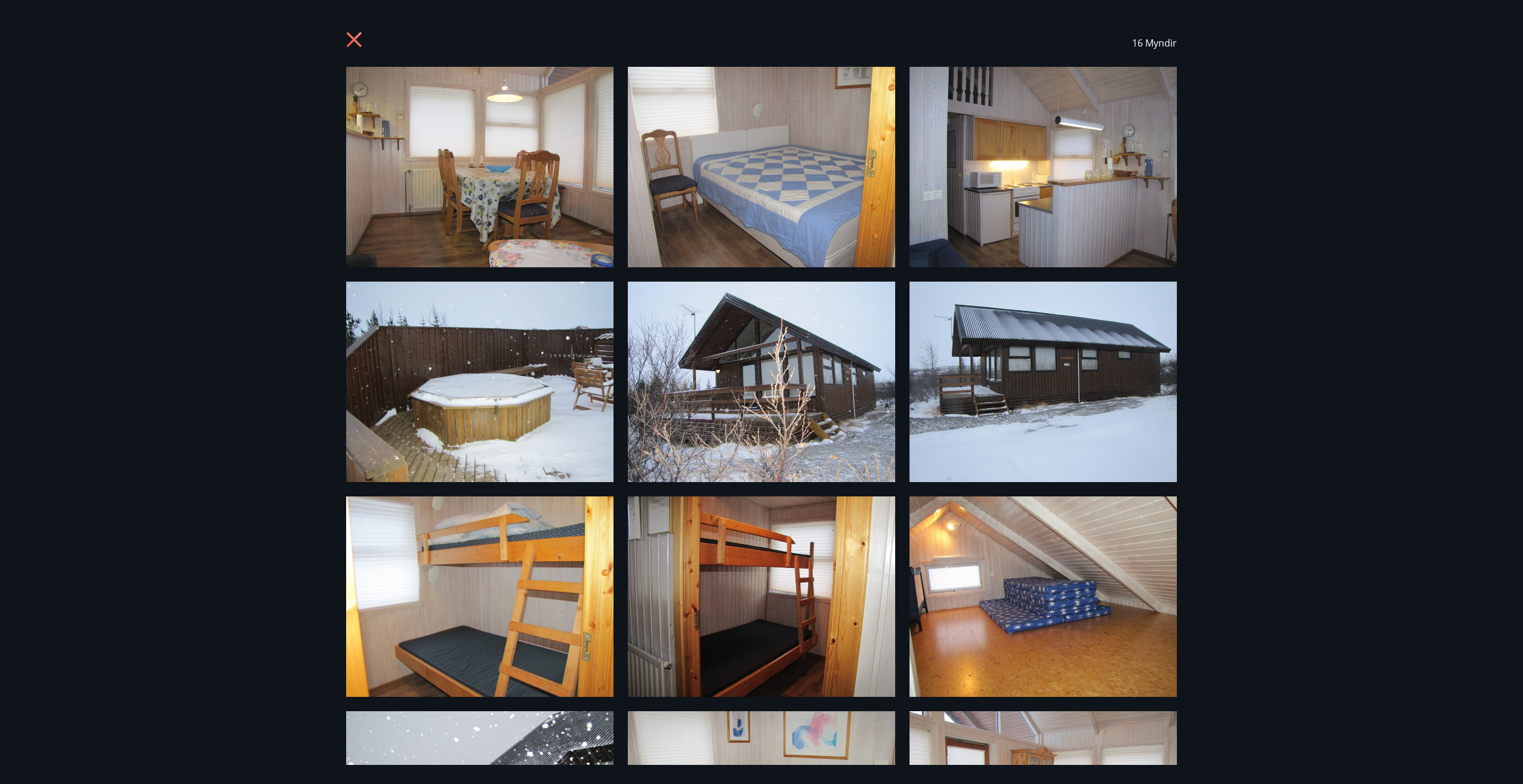
click at [352, 42] on icon at bounding box center [354, 40] width 15 height 15
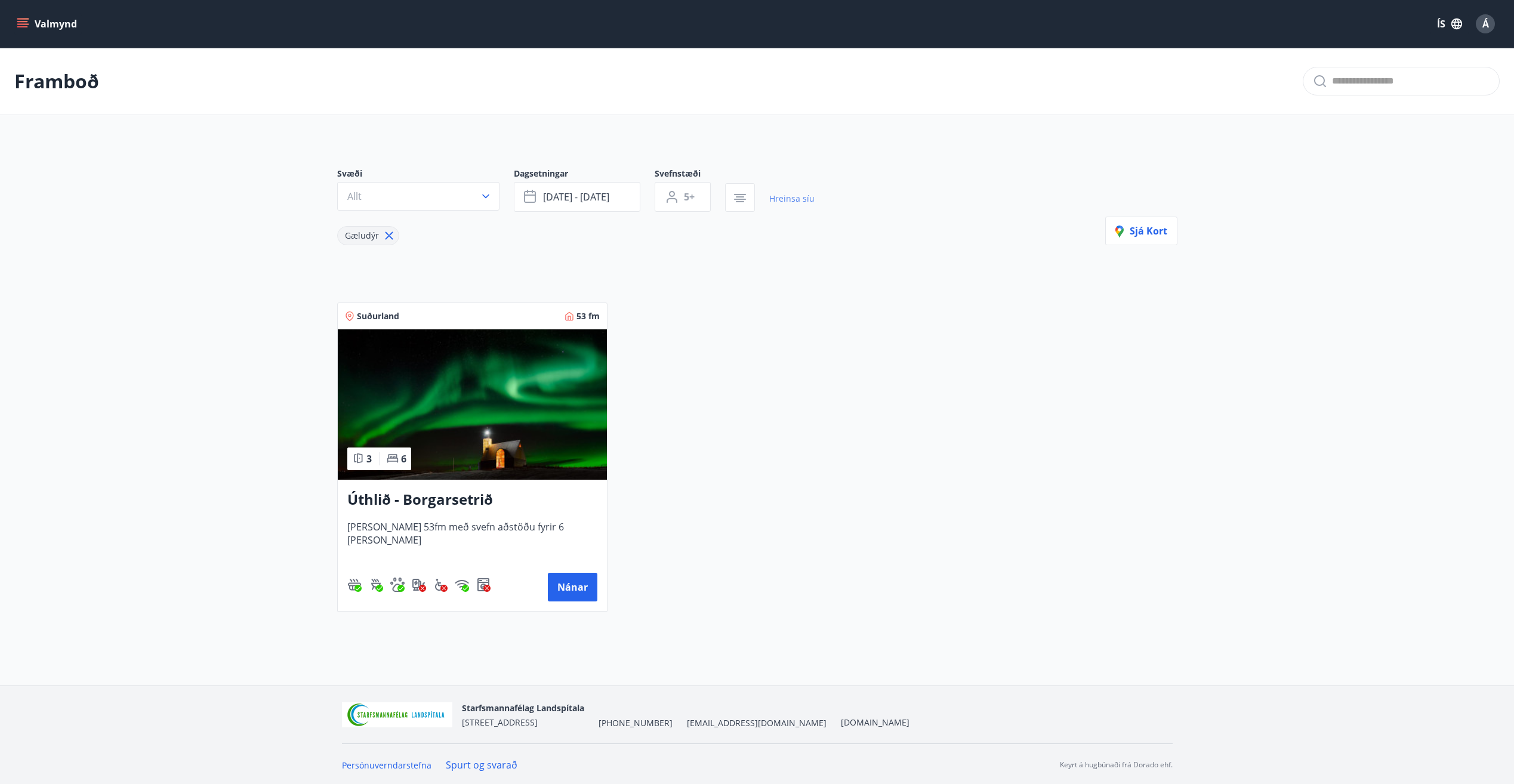
click at [783, 197] on link "Hreinsa síu" at bounding box center [792, 199] width 45 height 26
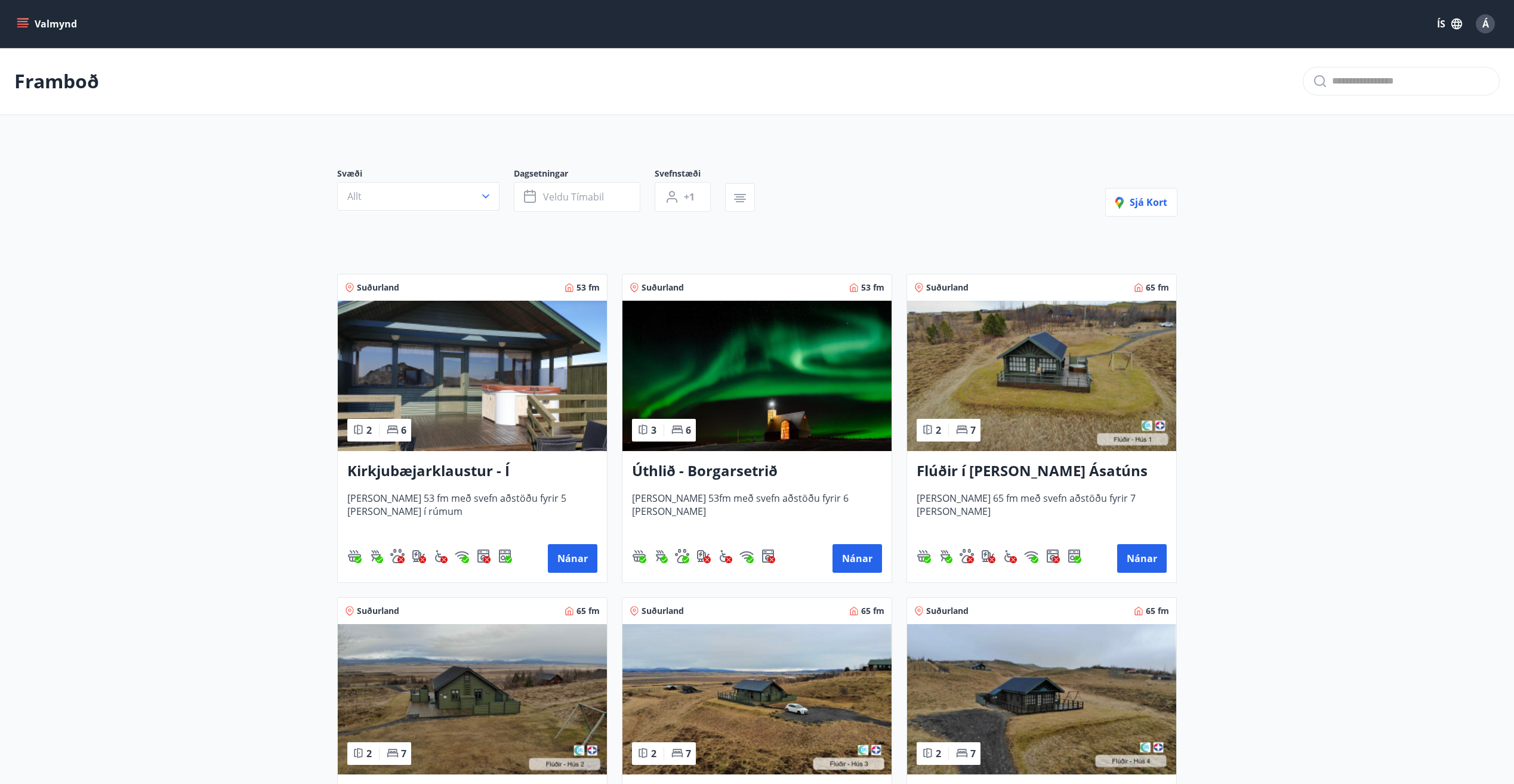
type input "*"
click at [492, 389] on img at bounding box center [472, 376] width 269 height 150
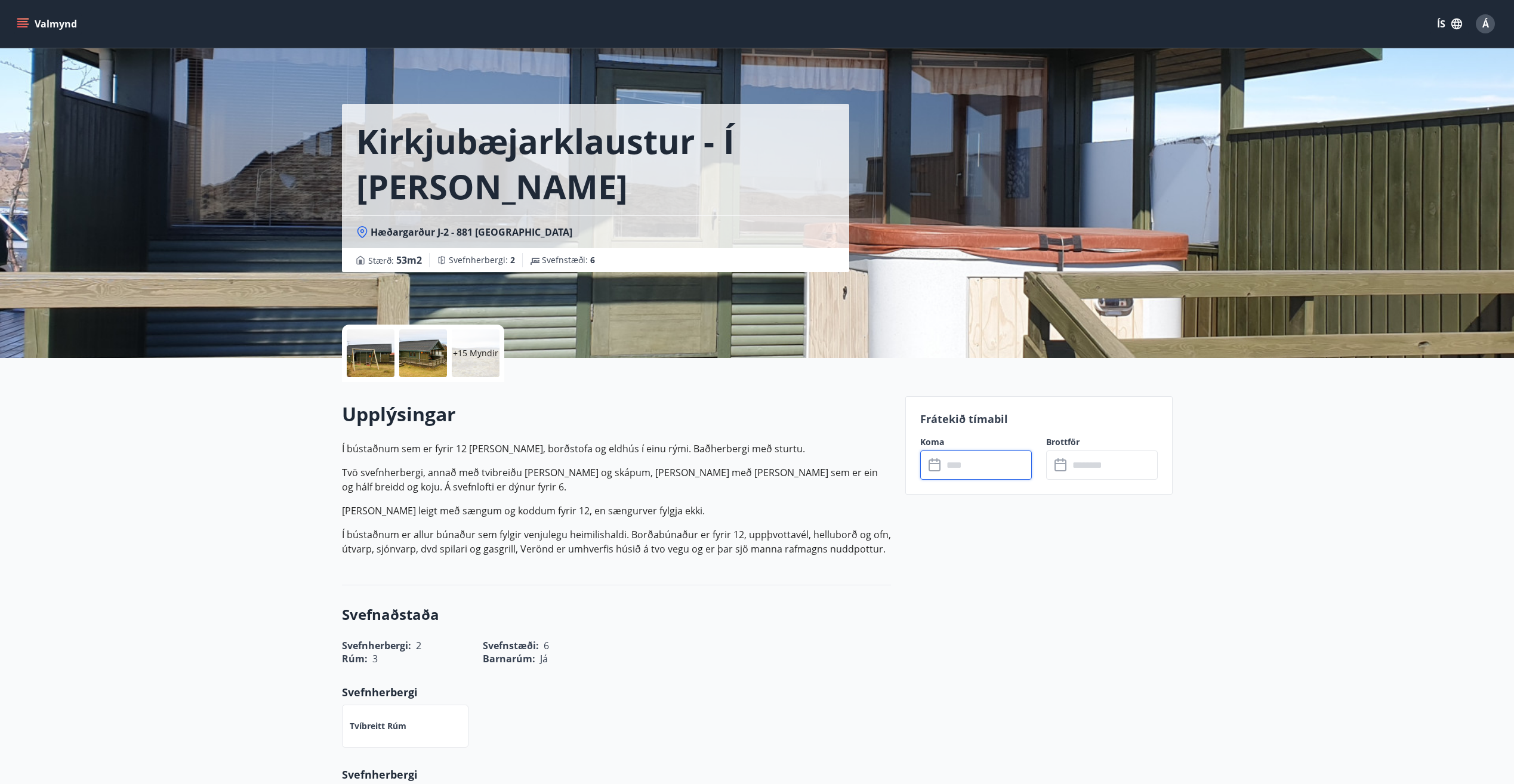
click at [985, 460] on input "text" at bounding box center [987, 465] width 89 height 29
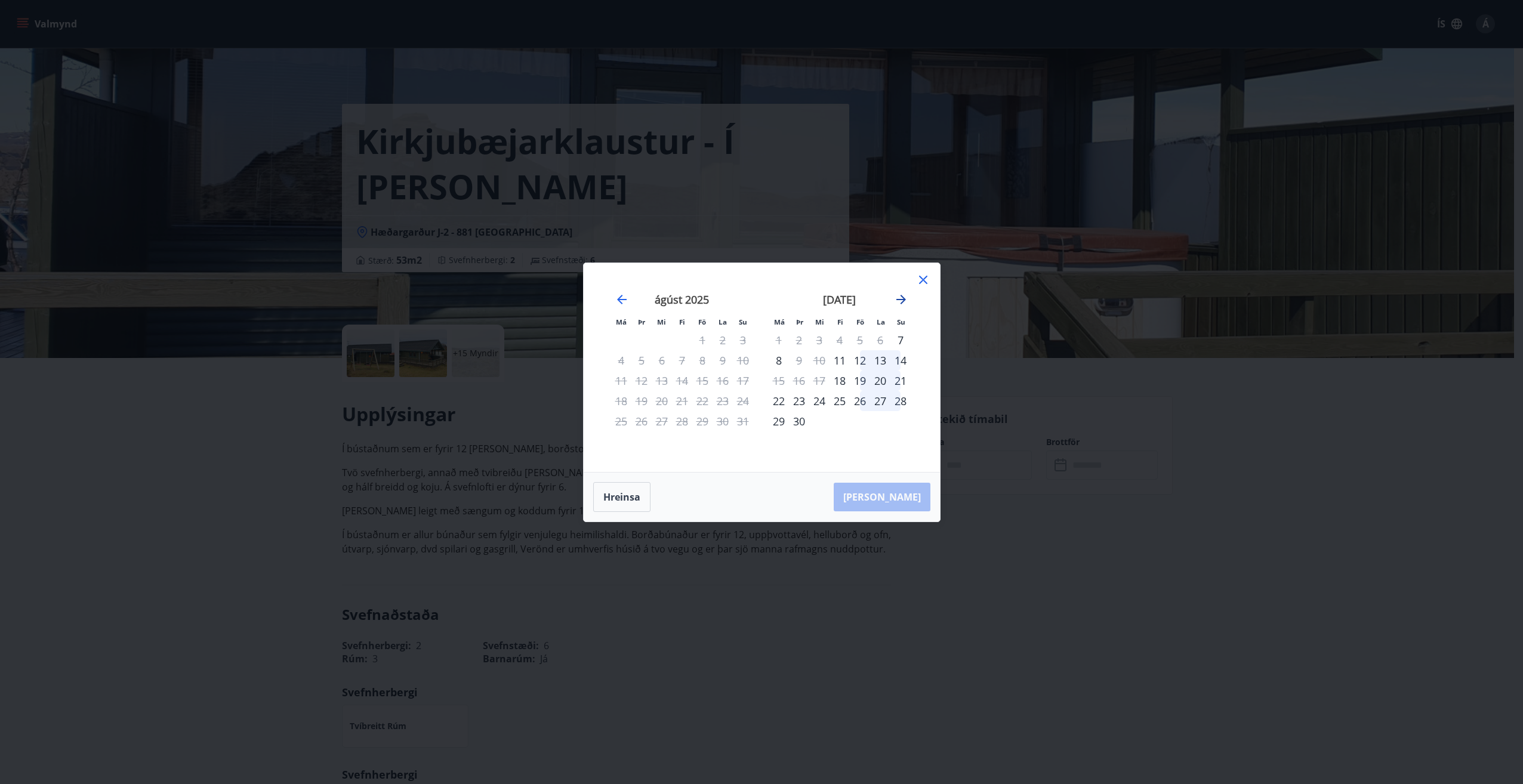
click at [900, 299] on icon "Move forward to switch to the next month." at bounding box center [901, 300] width 9 height 9
click at [922, 279] on icon at bounding box center [923, 279] width 14 height 14
